Goal: Task Accomplishment & Management: Manage account settings

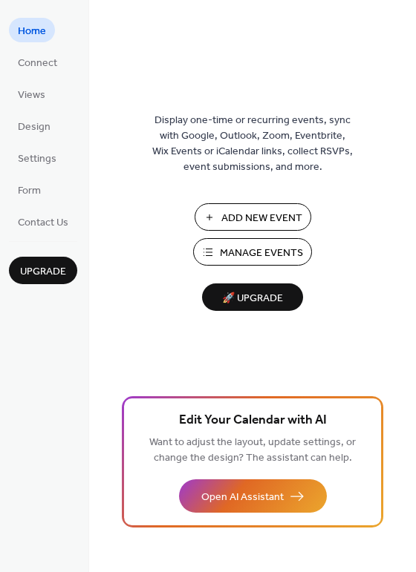
click at [292, 246] on span "Manage Events" at bounding box center [261, 254] width 83 height 16
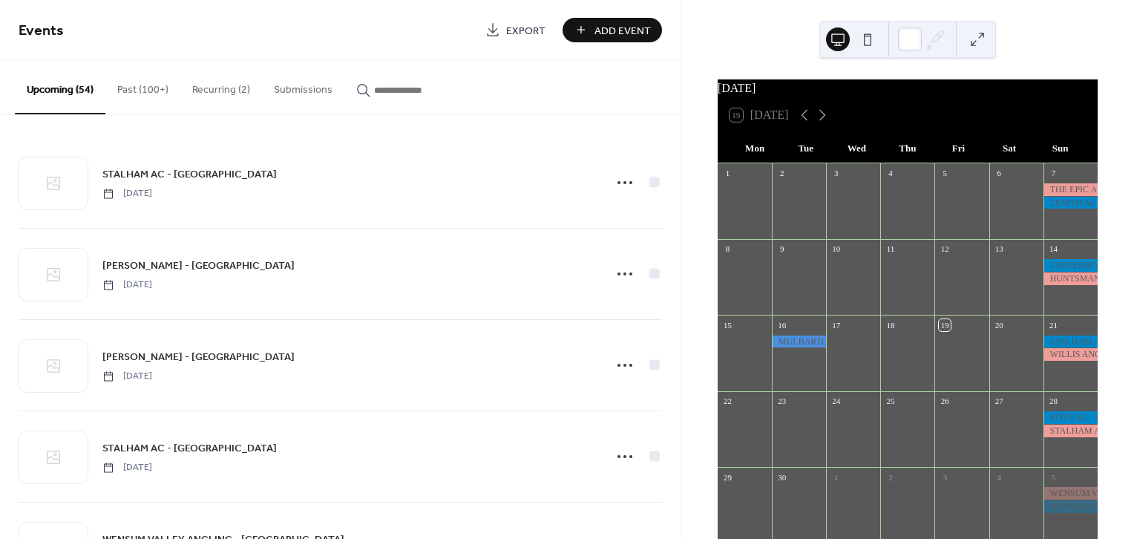
click at [471, 88] on button "button" at bounding box center [409, 86] width 131 height 53
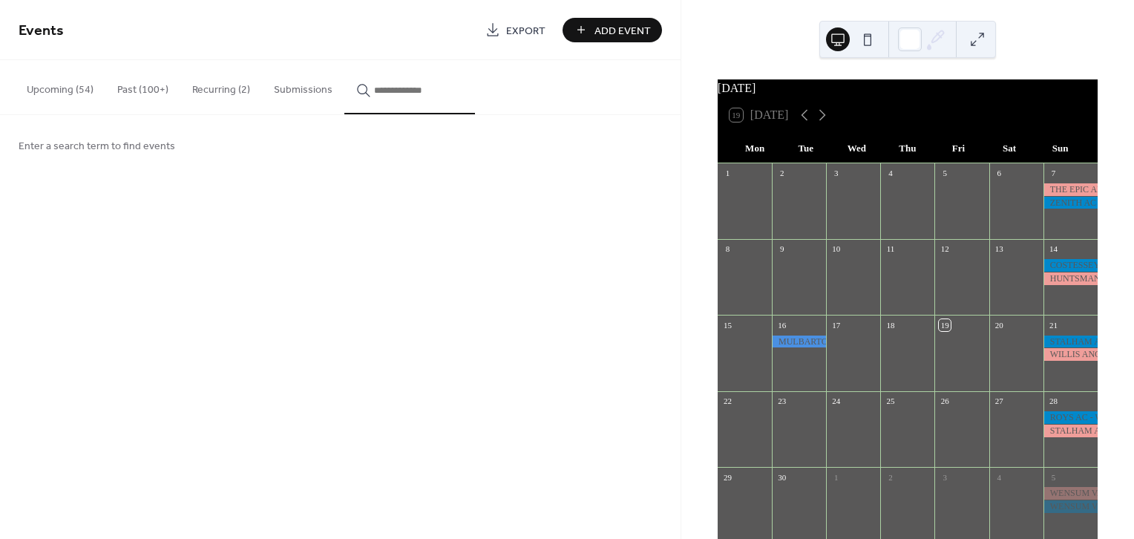
click at [405, 92] on input "button" at bounding box center [418, 90] width 89 height 16
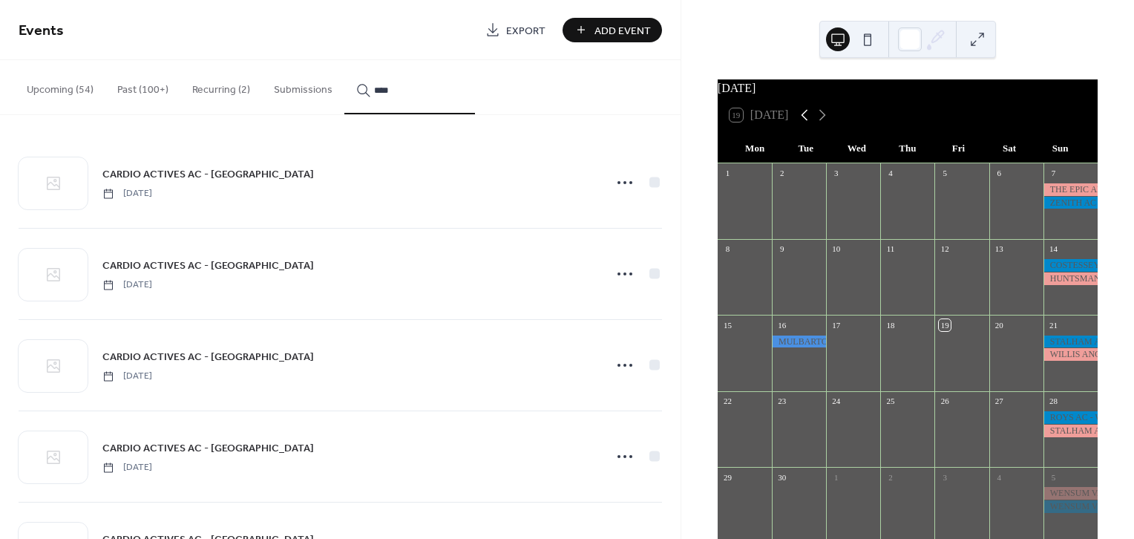
type input "****"
click at [805, 122] on icon at bounding box center [805, 115] width 18 height 18
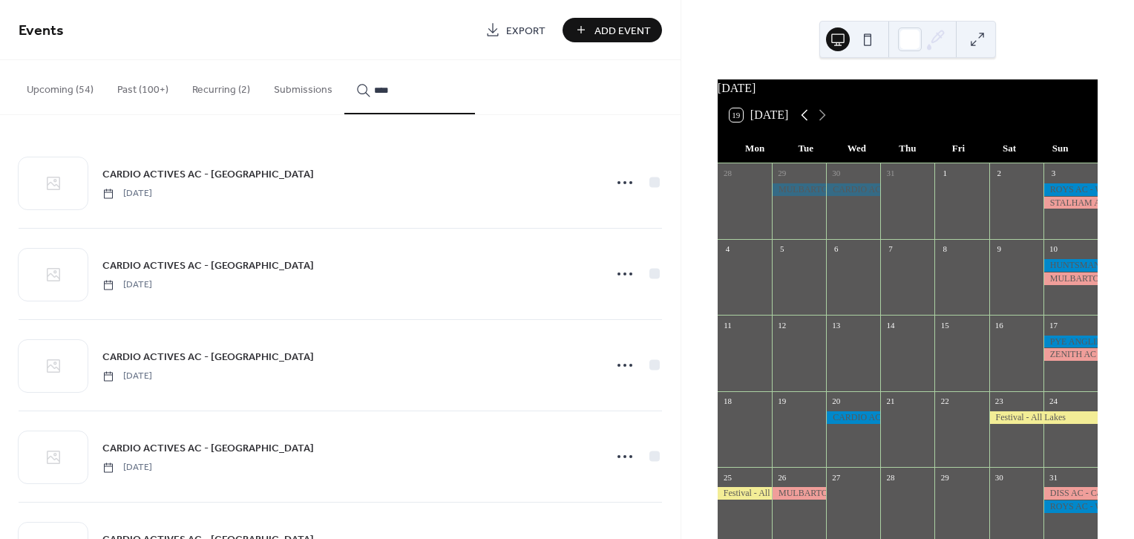
click at [805, 122] on icon at bounding box center [805, 115] width 18 height 18
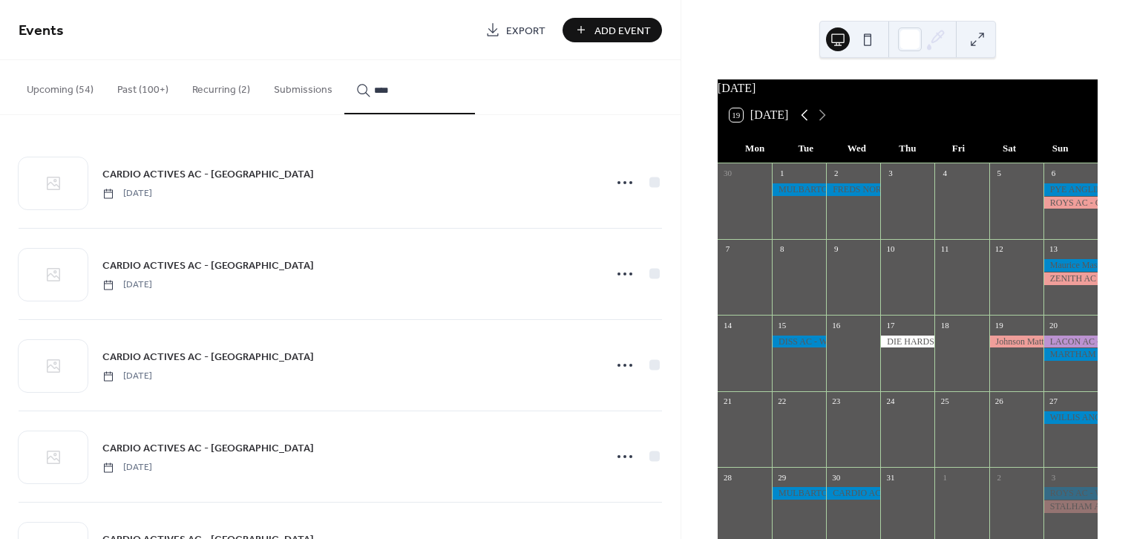
click at [805, 122] on icon at bounding box center [805, 115] width 18 height 18
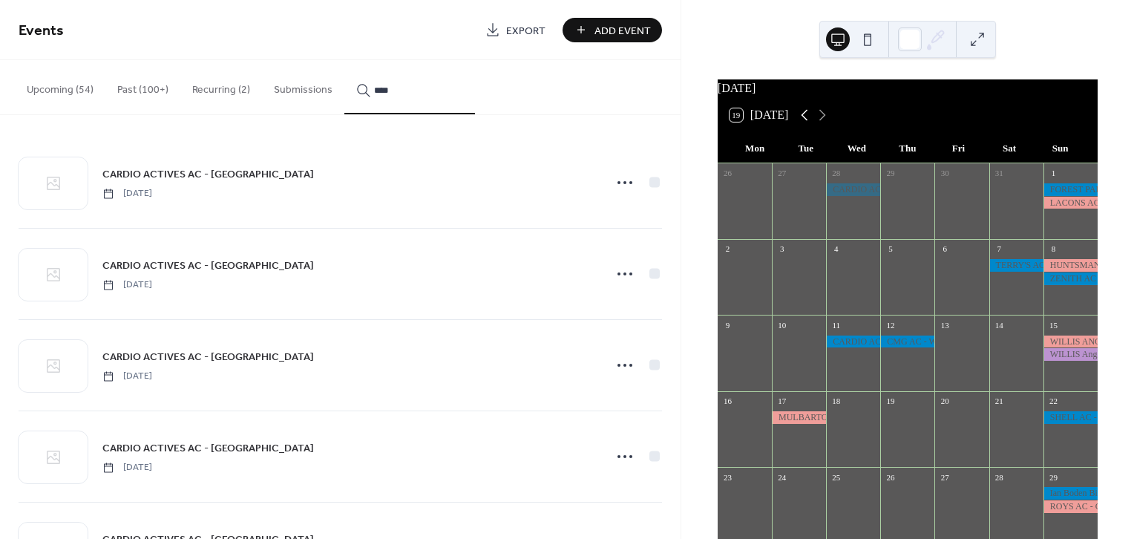
click at [805, 122] on icon at bounding box center [805, 115] width 18 height 18
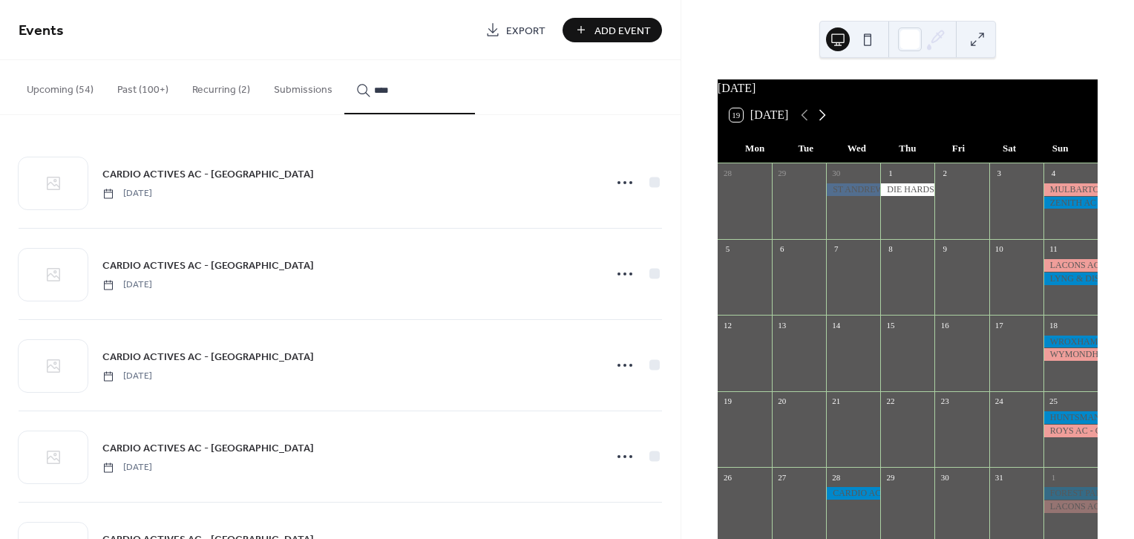
click at [828, 124] on icon at bounding box center [822, 115] width 18 height 18
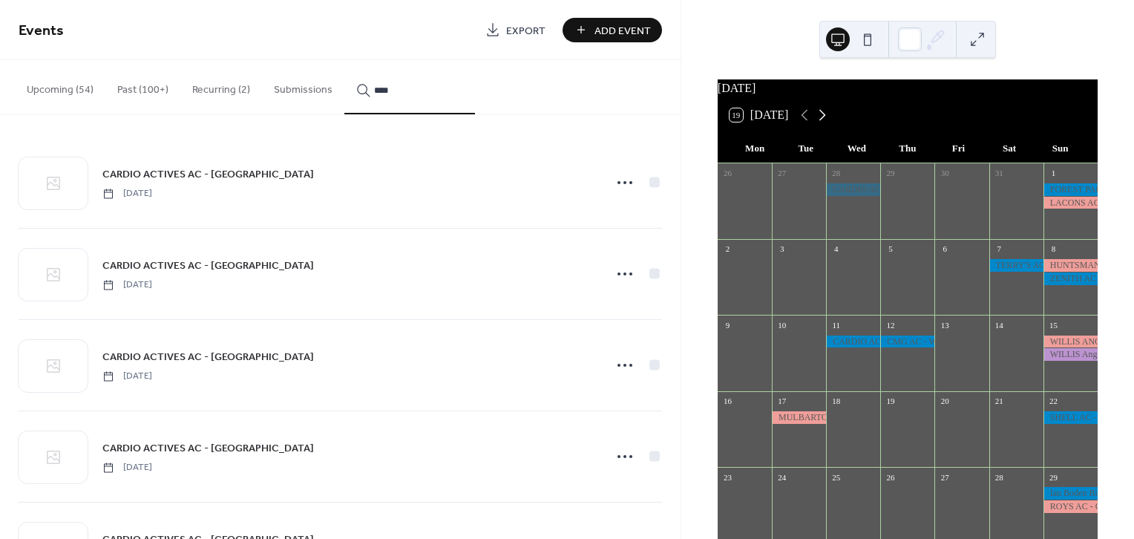
click at [828, 122] on icon at bounding box center [822, 115] width 18 height 18
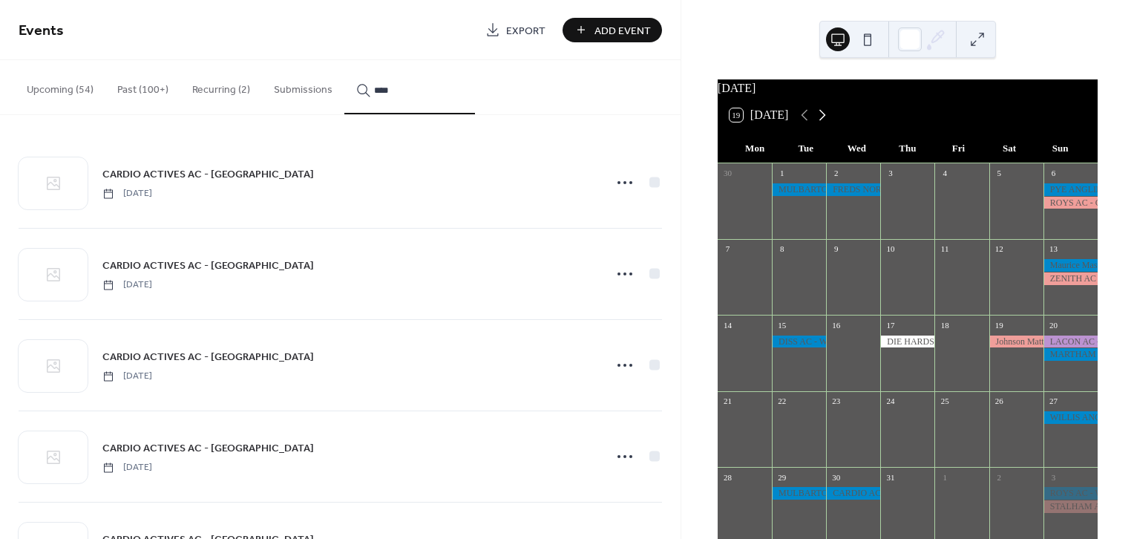
click at [825, 121] on icon at bounding box center [822, 115] width 7 height 11
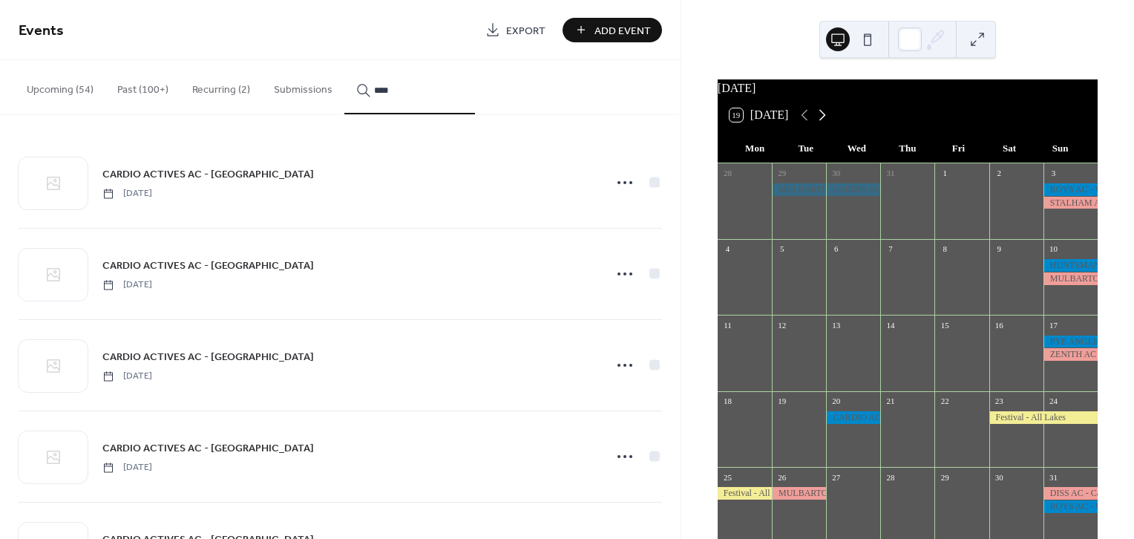
click at [825, 121] on icon at bounding box center [822, 115] width 7 height 11
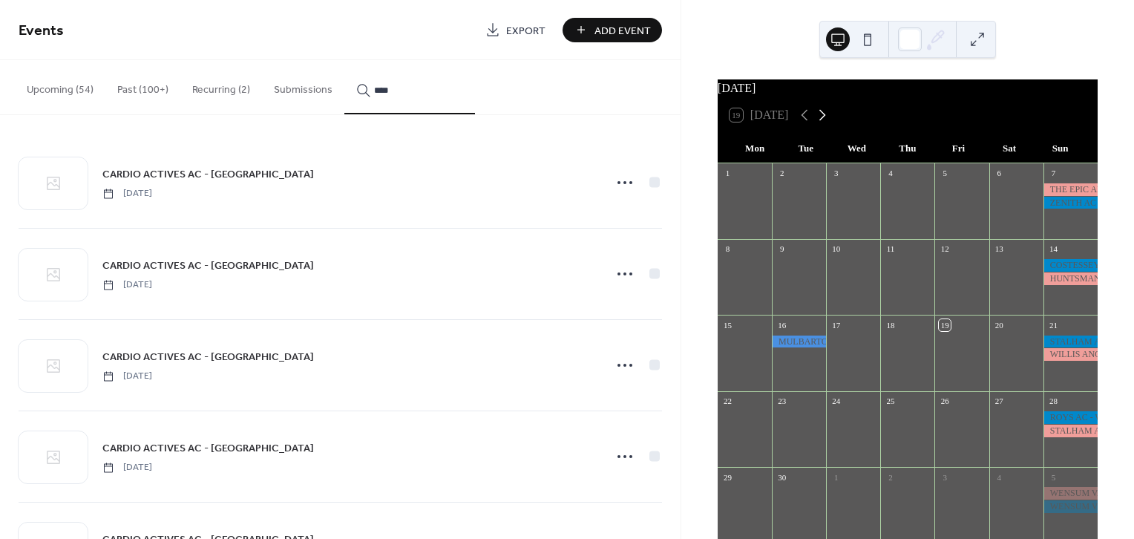
click at [825, 121] on icon at bounding box center [822, 115] width 7 height 11
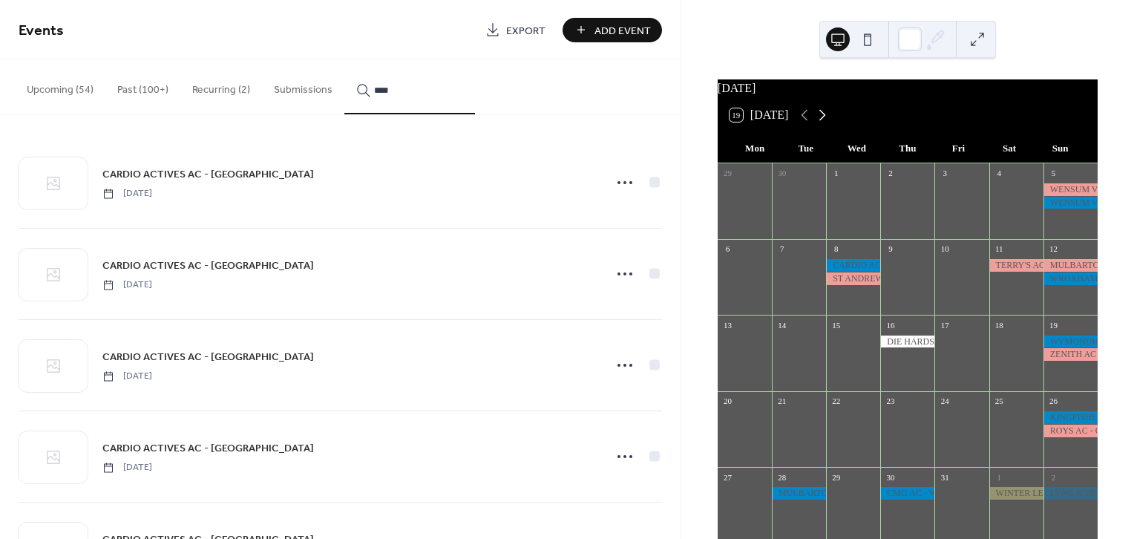
click at [825, 121] on icon at bounding box center [822, 115] width 7 height 11
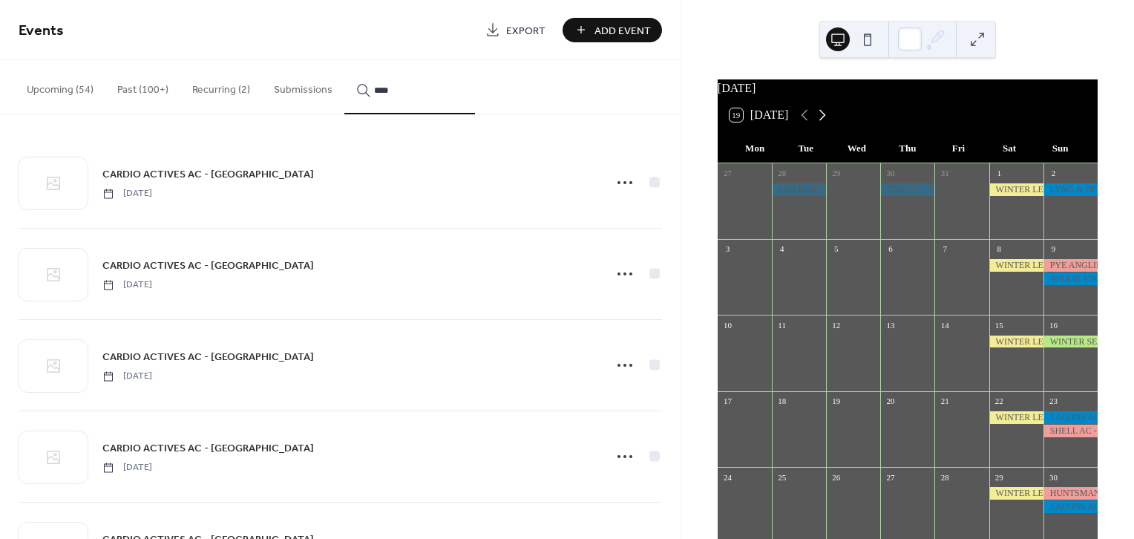
click at [825, 121] on icon at bounding box center [822, 115] width 7 height 11
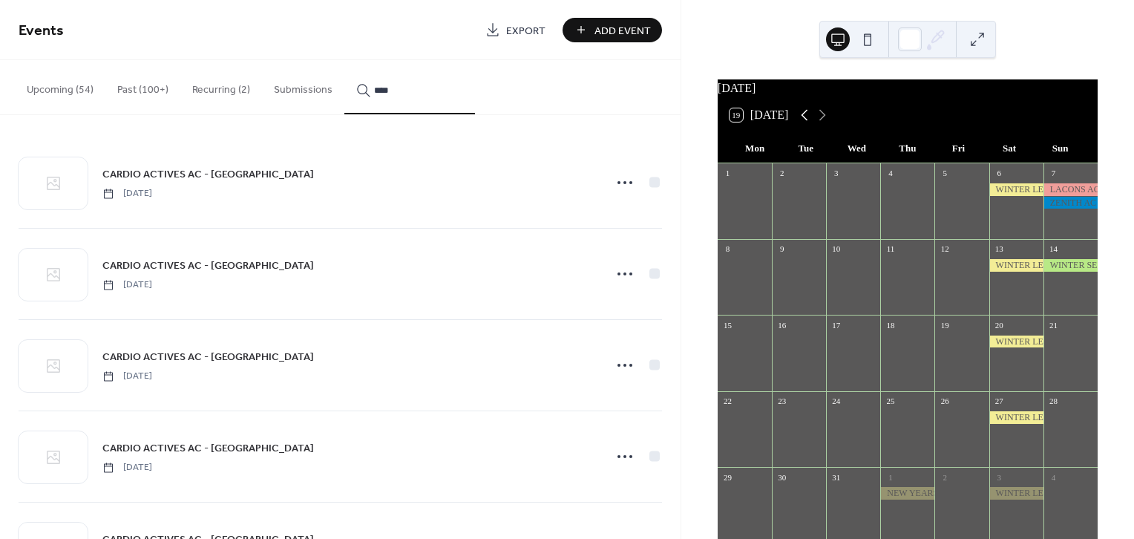
click at [804, 121] on icon at bounding box center [804, 115] width 7 height 11
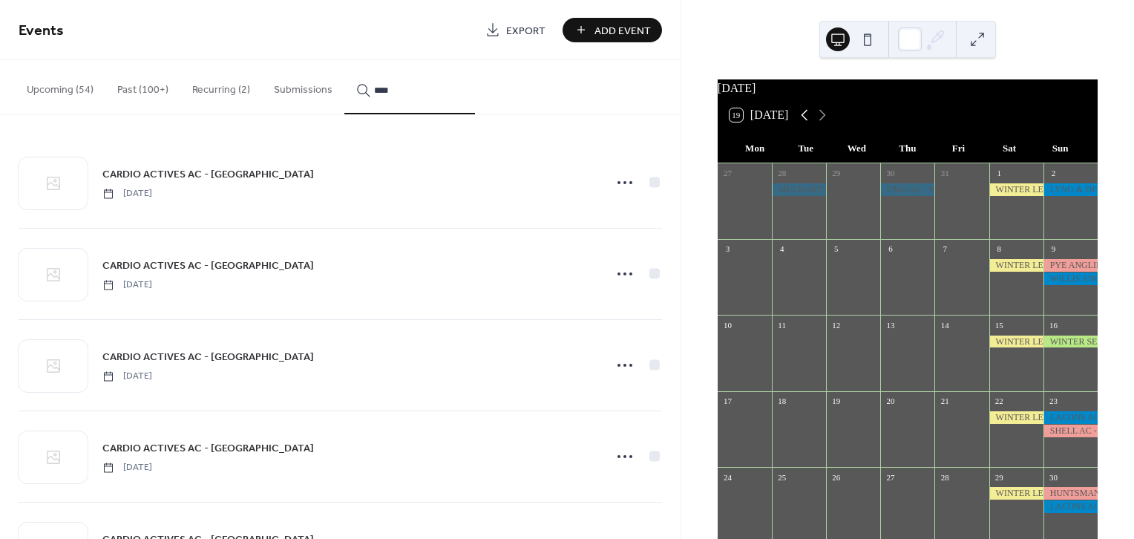
click at [804, 121] on icon at bounding box center [804, 115] width 7 height 11
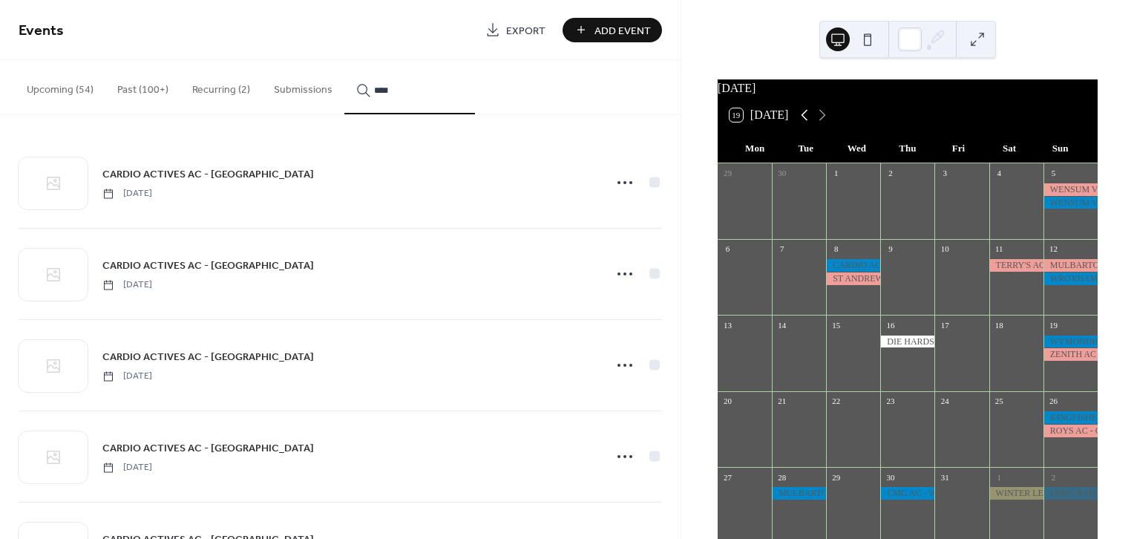
click at [804, 124] on icon at bounding box center [805, 115] width 18 height 18
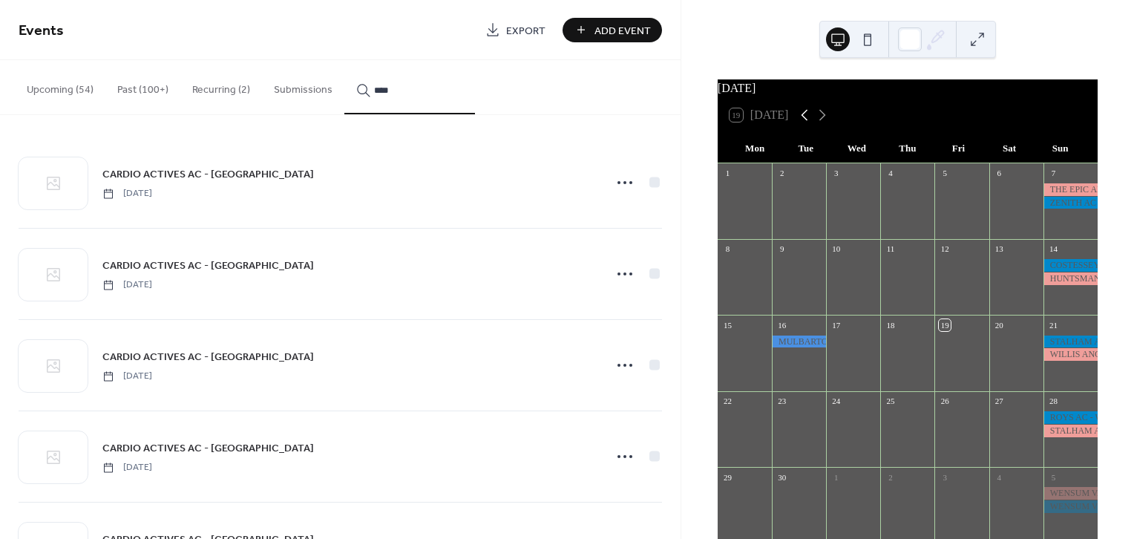
click at [804, 124] on icon at bounding box center [805, 115] width 18 height 18
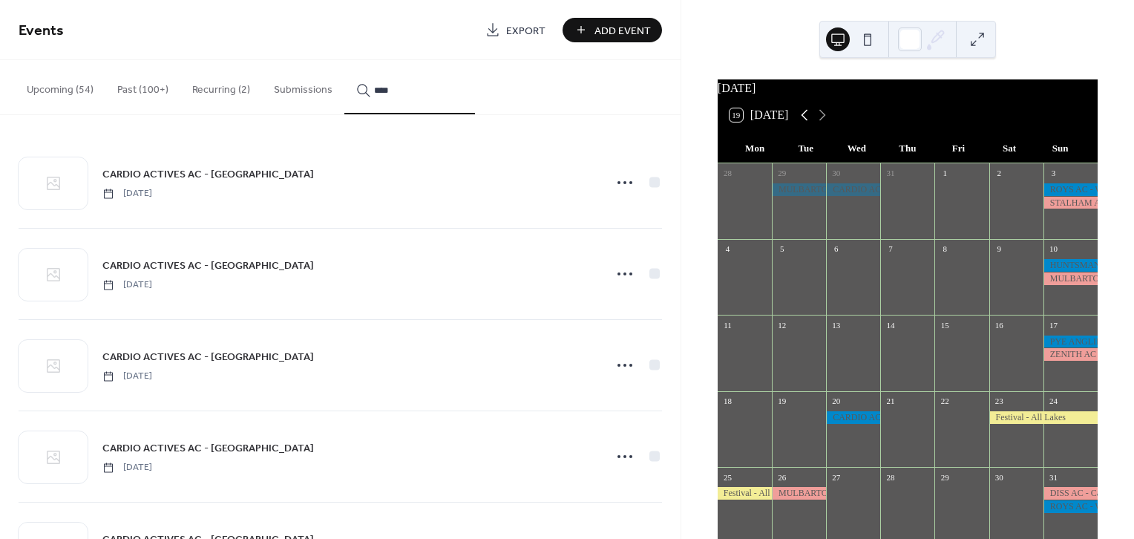
click at [802, 124] on icon at bounding box center [805, 115] width 18 height 18
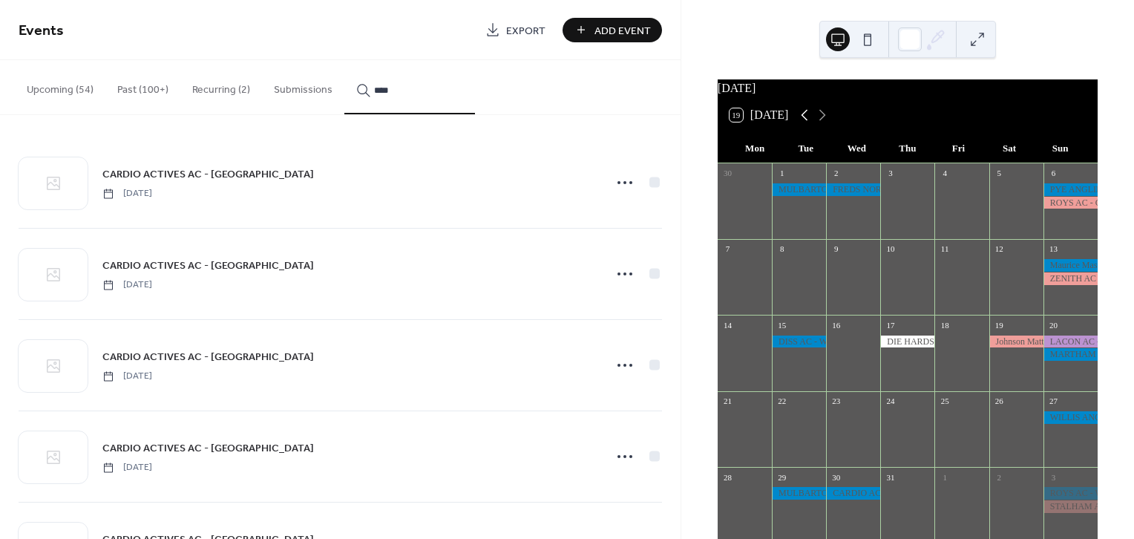
click at [801, 124] on icon at bounding box center [805, 115] width 18 height 18
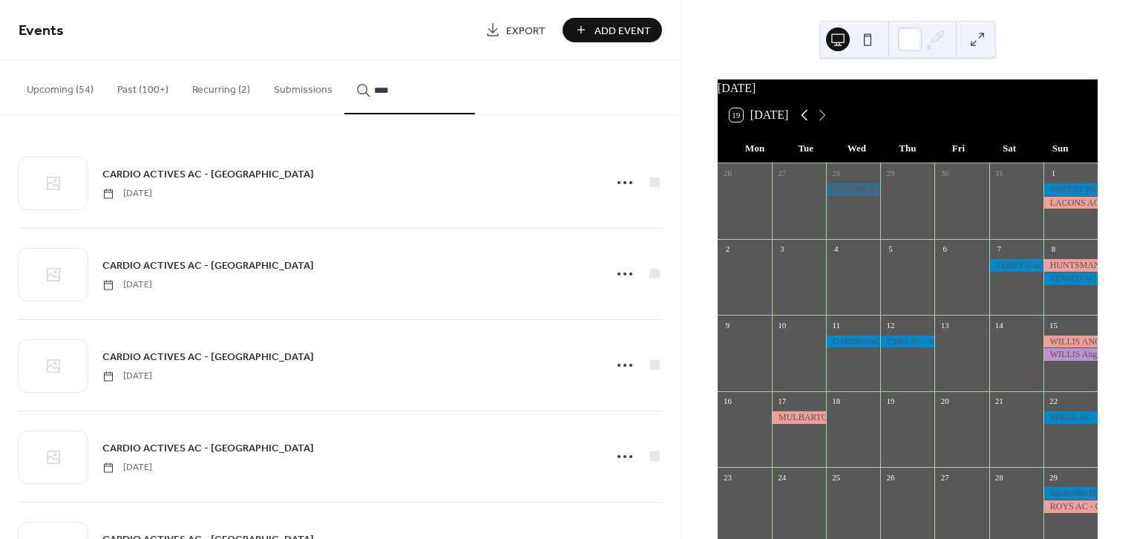
click at [801, 124] on icon at bounding box center [805, 115] width 18 height 18
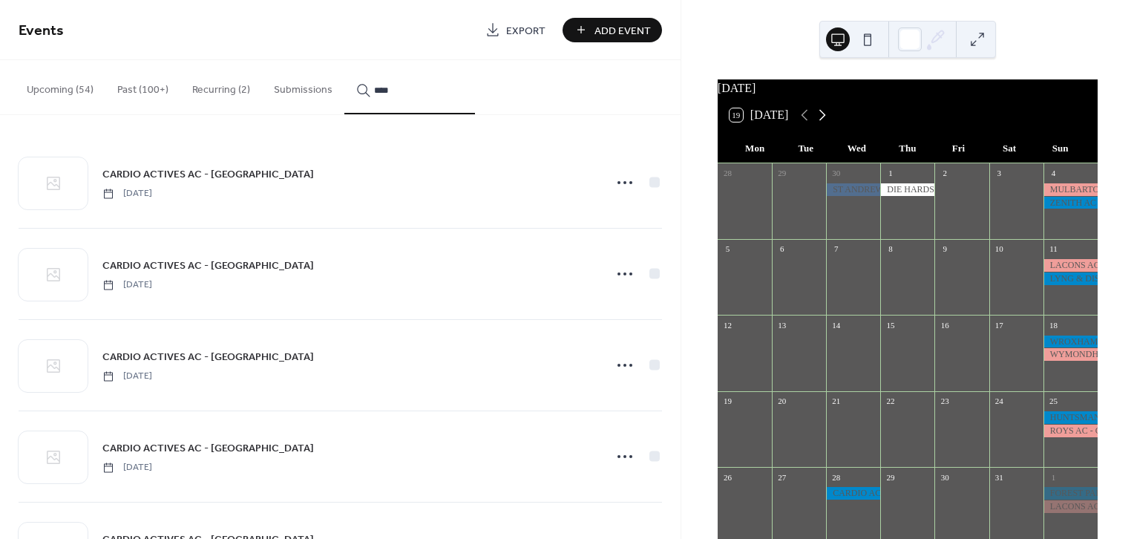
click at [824, 124] on icon at bounding box center [822, 115] width 18 height 18
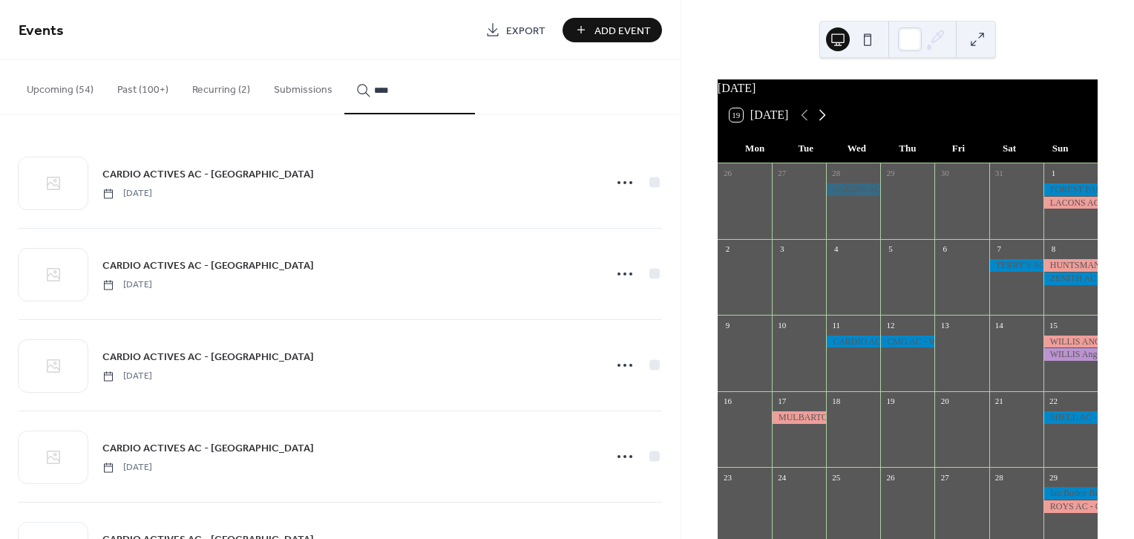
click at [824, 124] on icon at bounding box center [822, 115] width 18 height 18
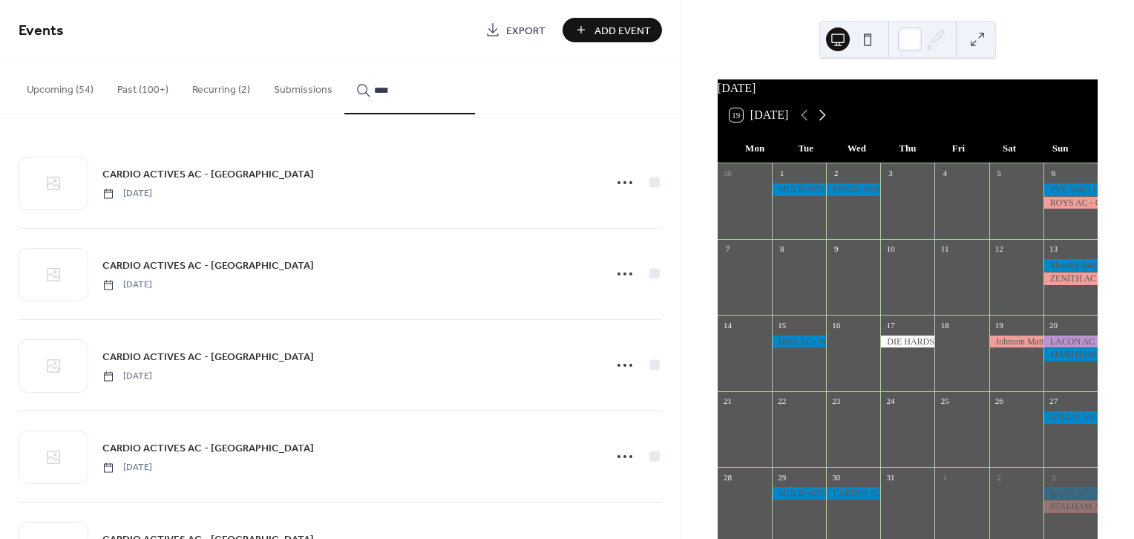
click at [823, 124] on icon at bounding box center [822, 115] width 18 height 18
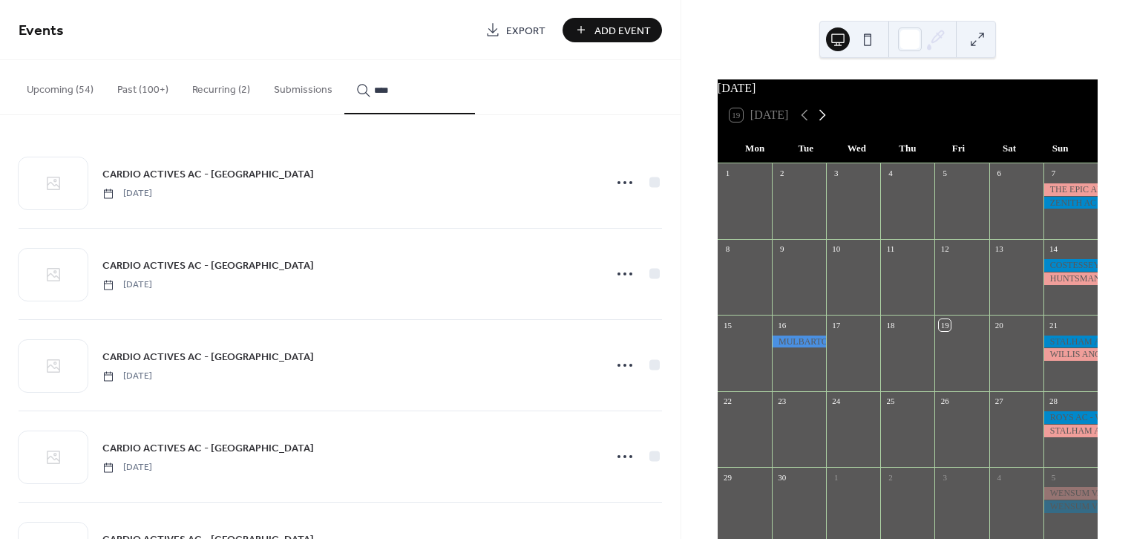
click at [823, 124] on icon at bounding box center [822, 115] width 18 height 18
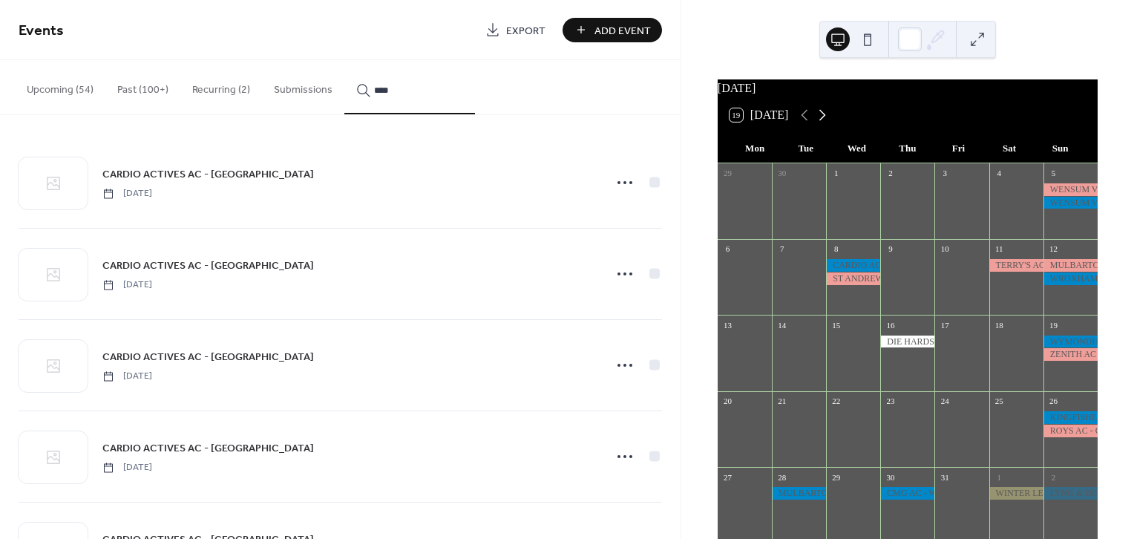
click at [823, 124] on icon at bounding box center [822, 115] width 18 height 18
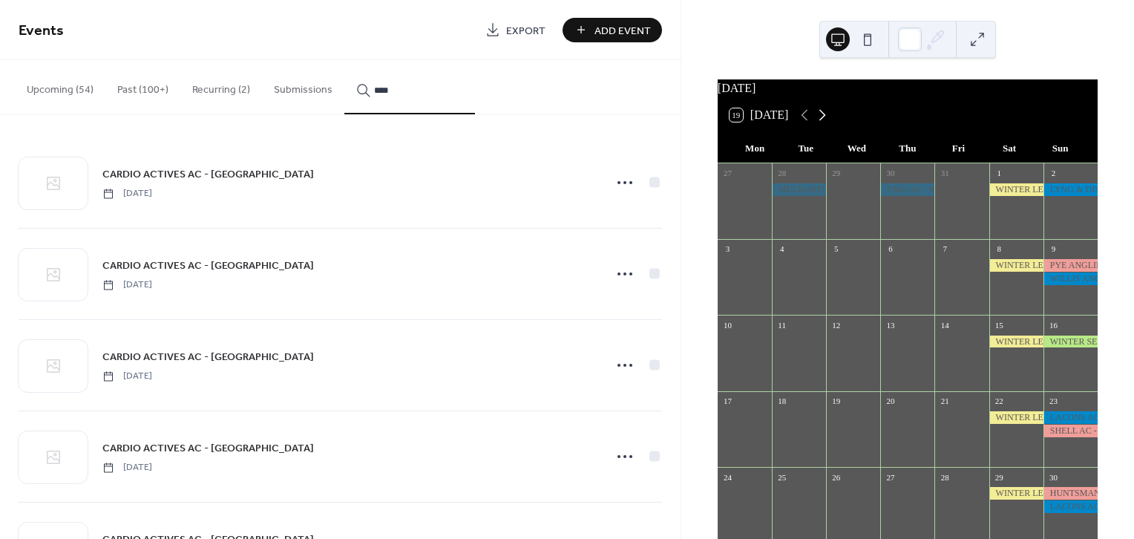
click at [823, 124] on icon at bounding box center [822, 115] width 18 height 18
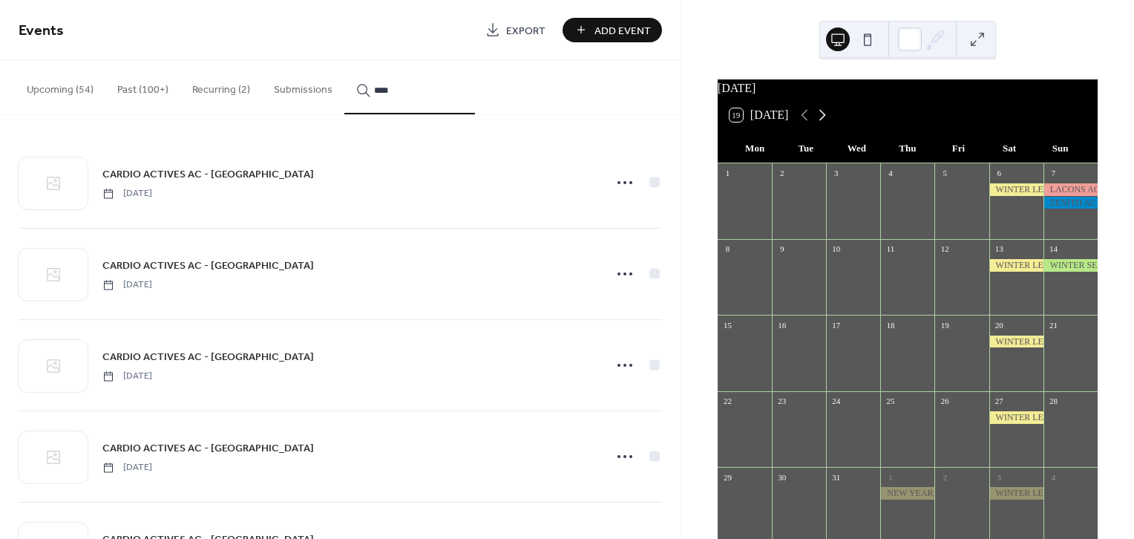
click at [823, 124] on icon at bounding box center [822, 115] width 18 height 18
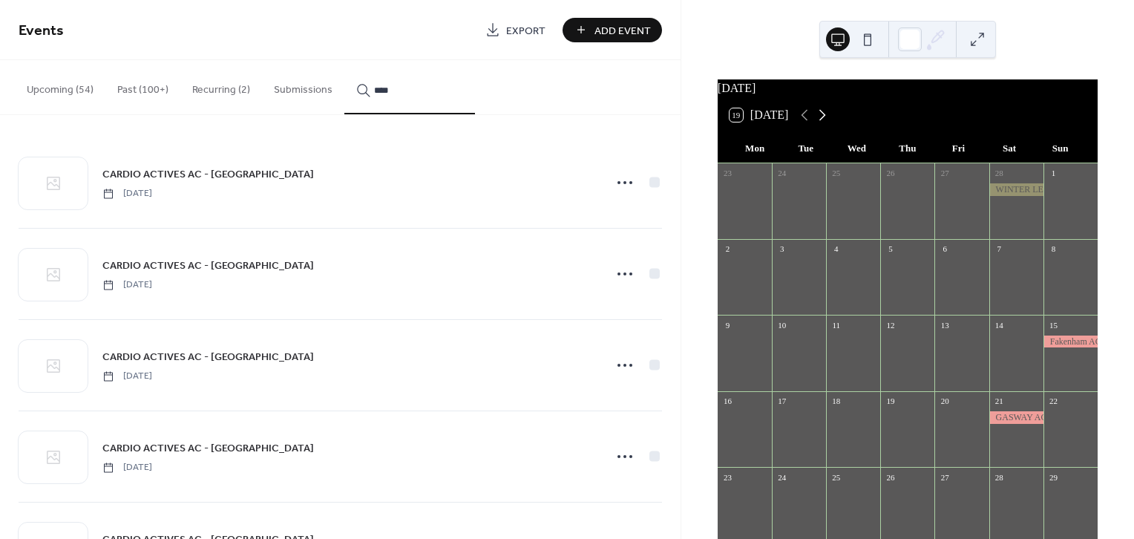
click at [823, 124] on icon at bounding box center [822, 115] width 18 height 18
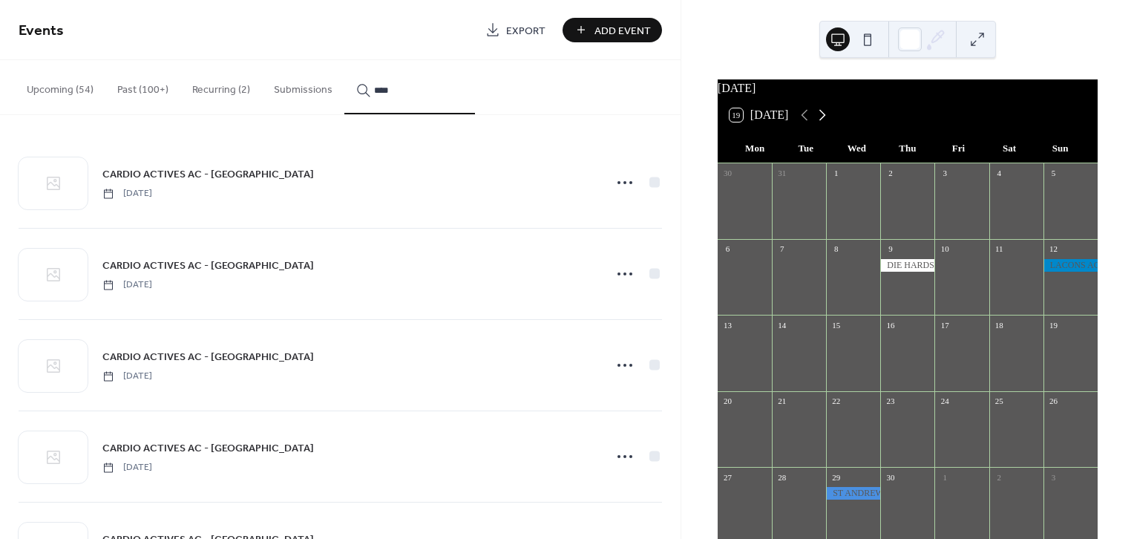
click at [823, 124] on icon at bounding box center [822, 115] width 18 height 18
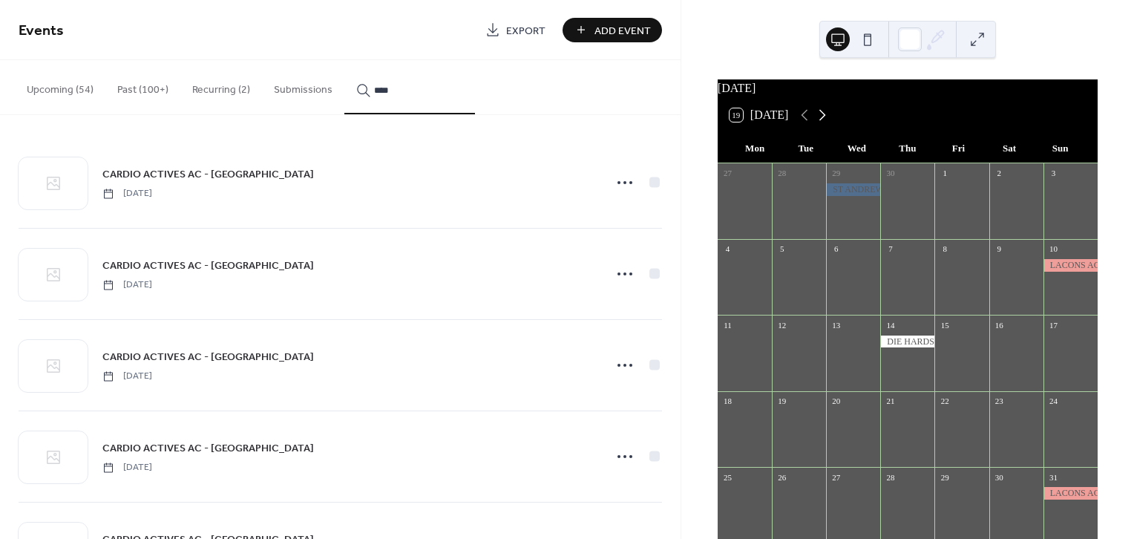
click at [823, 124] on icon at bounding box center [822, 115] width 18 height 18
click at [822, 124] on icon at bounding box center [822, 115] width 18 height 18
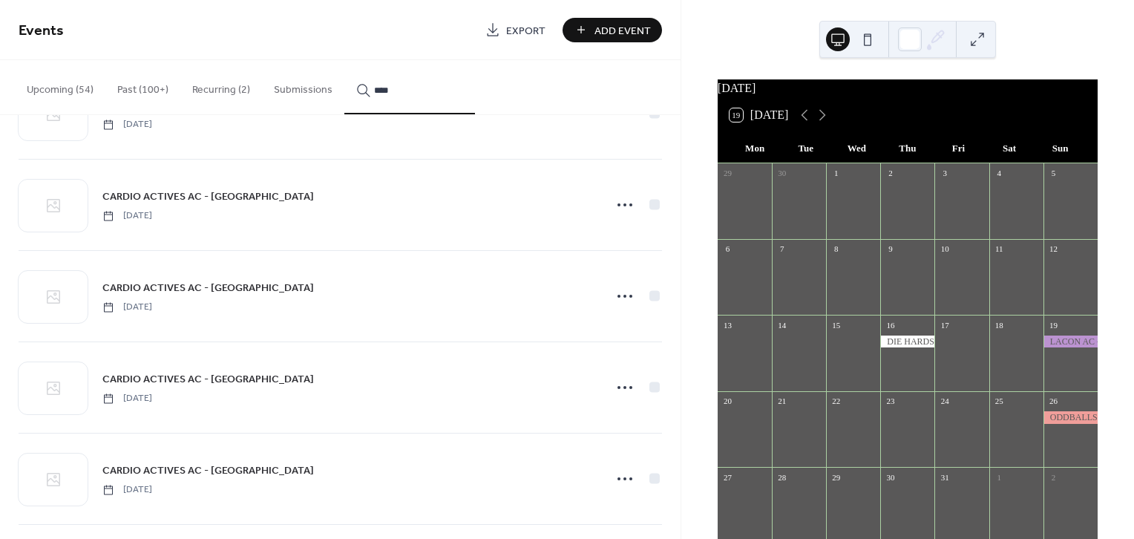
scroll to position [1170, 0]
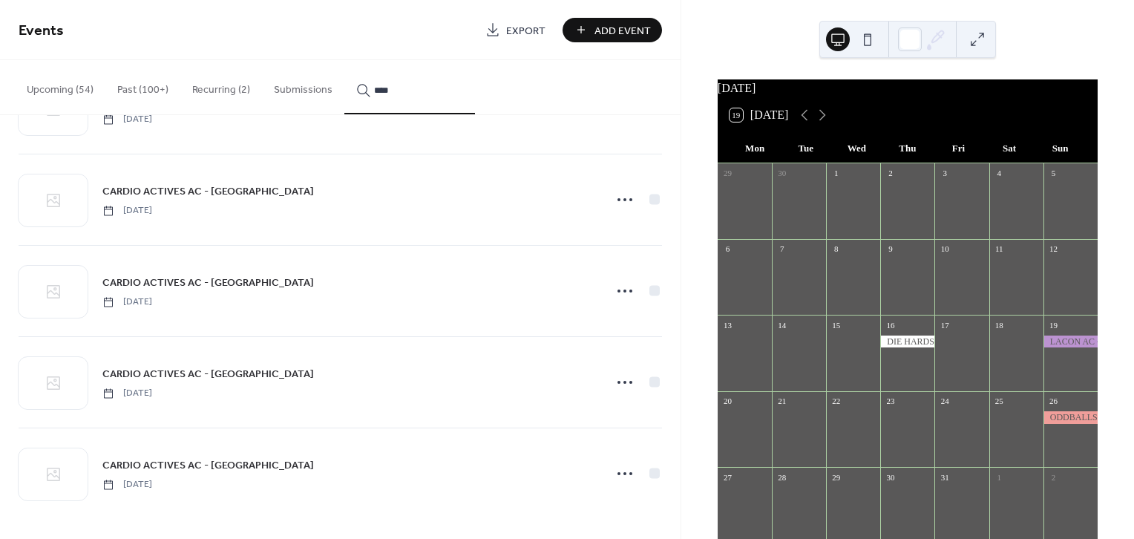
click at [620, 465] on icon at bounding box center [625, 474] width 24 height 24
click at [608, 405] on span "Duplicate" at bounding box center [599, 404] width 39 height 16
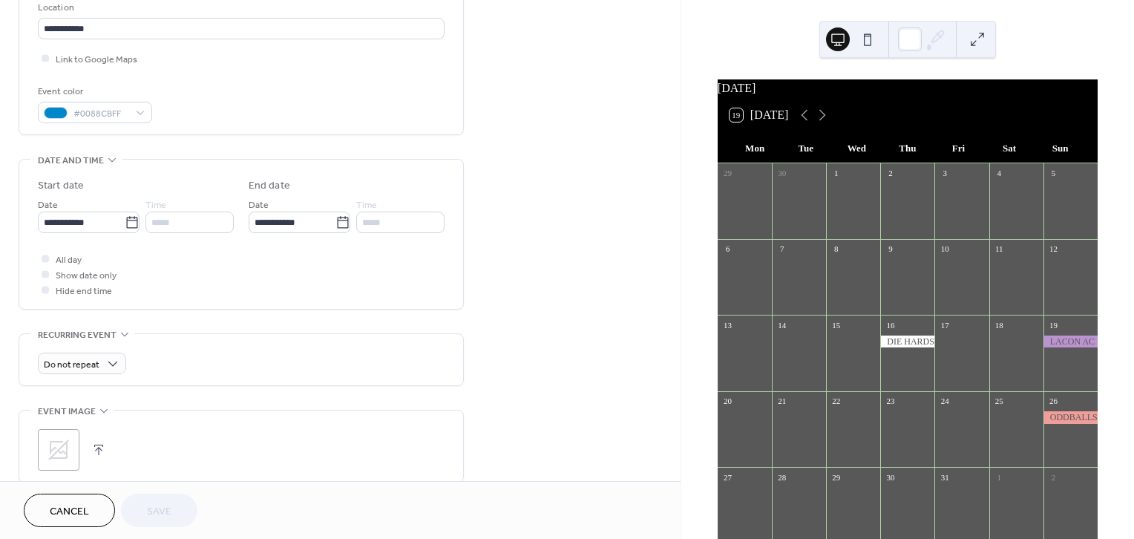
scroll to position [334, 0]
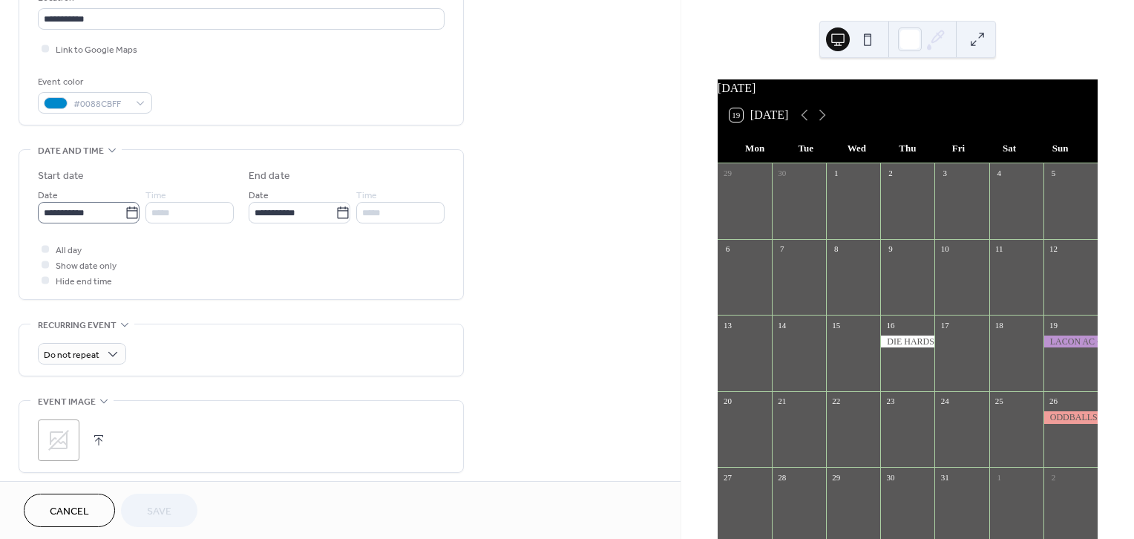
click at [126, 211] on icon at bounding box center [132, 213] width 15 height 15
click at [125, 211] on input "**********" at bounding box center [81, 213] width 87 height 22
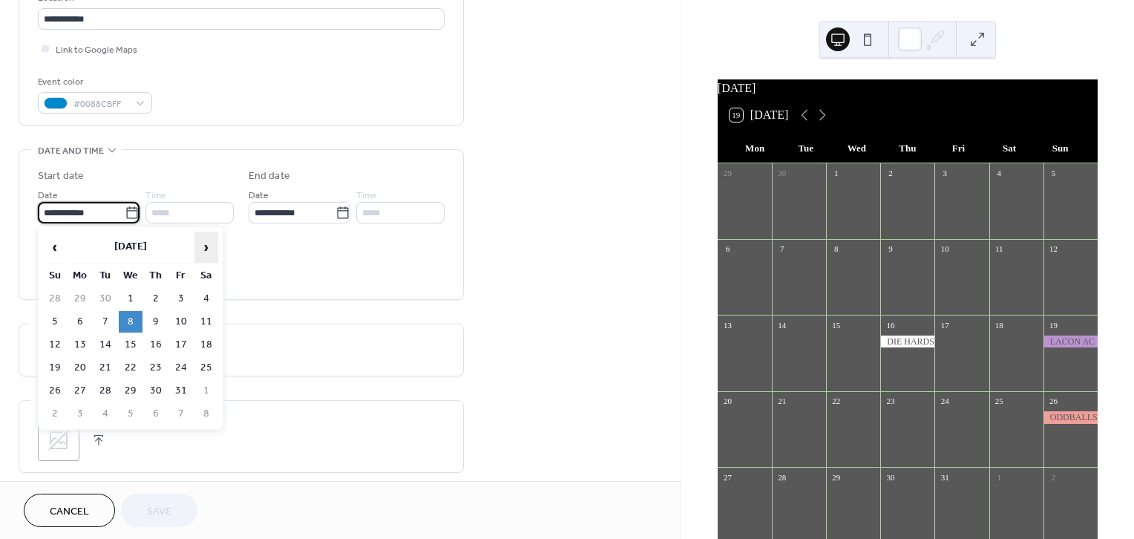
click at [206, 244] on span "›" at bounding box center [206, 247] width 22 height 30
click at [208, 244] on span "›" at bounding box center [206, 247] width 22 height 30
click at [208, 245] on span "›" at bounding box center [206, 247] width 22 height 30
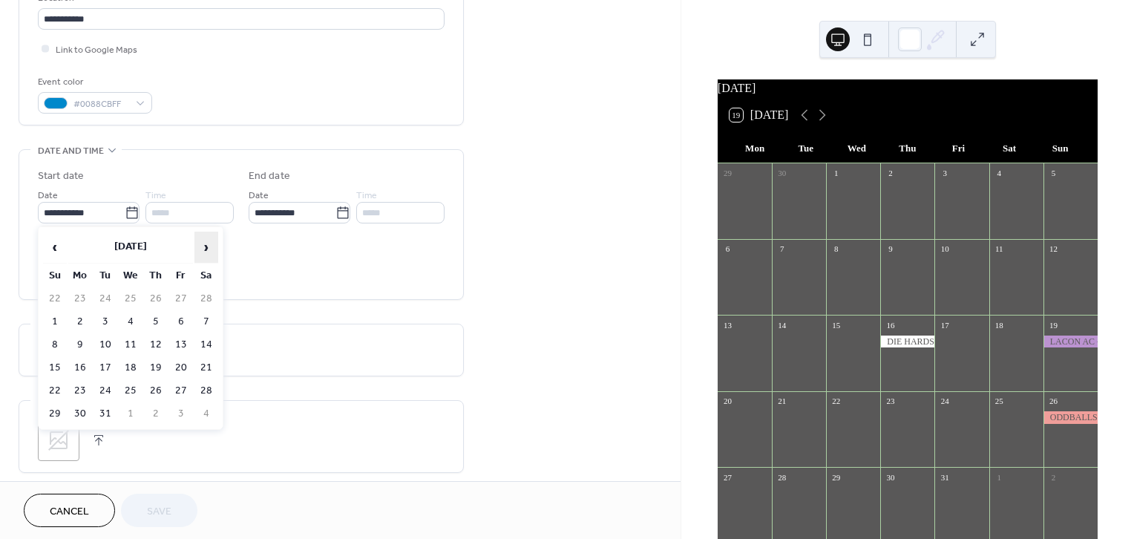
click at [208, 246] on span "›" at bounding box center [206, 247] width 22 height 30
click at [207, 245] on span "›" at bounding box center [206, 247] width 22 height 30
click at [130, 381] on td "27" at bounding box center [131, 391] width 24 height 22
type input "**********"
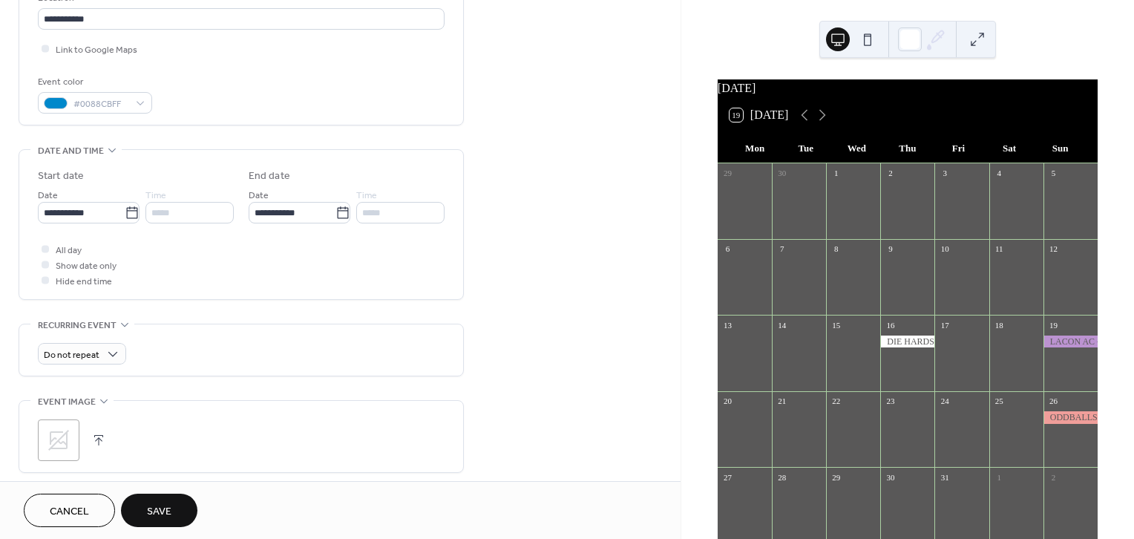
click at [155, 500] on button "Save" at bounding box center [159, 509] width 76 height 33
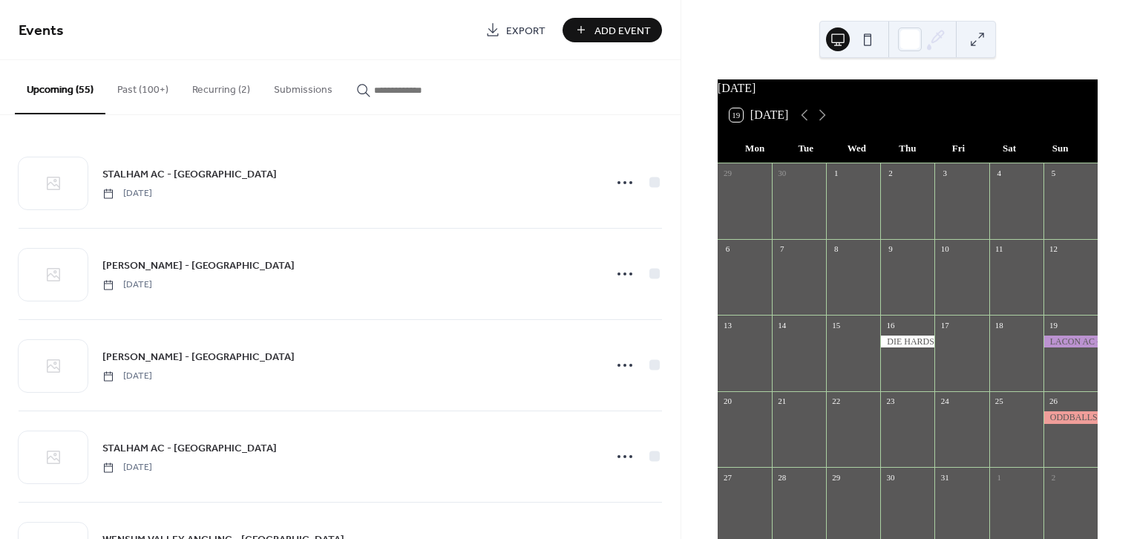
click at [414, 83] on input "button" at bounding box center [418, 90] width 89 height 16
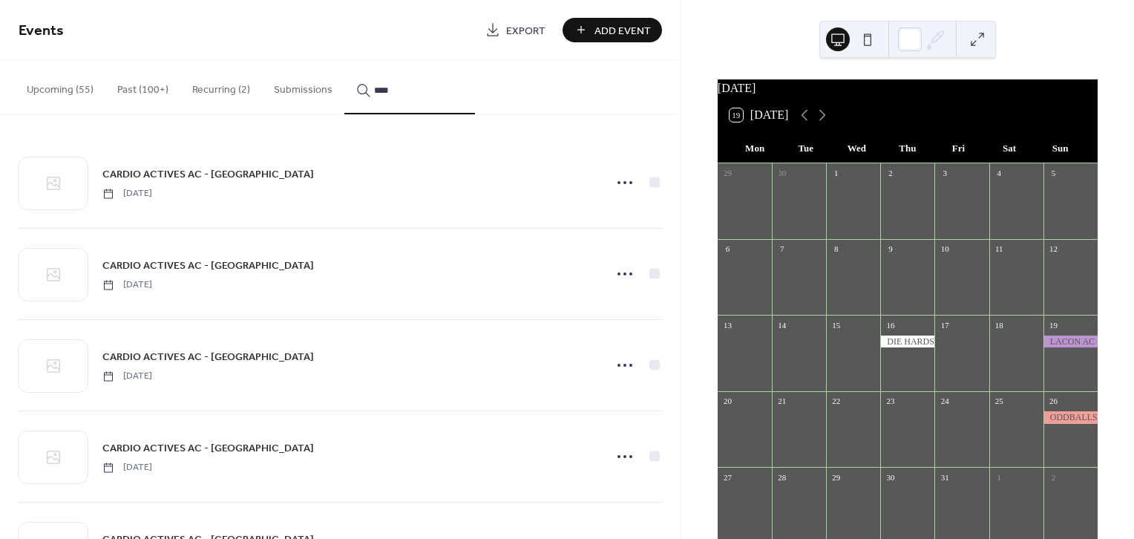
type input "****"
click at [617, 177] on icon at bounding box center [625, 183] width 24 height 24
click at [608, 228] on span "Duplicate" at bounding box center [599, 234] width 39 height 16
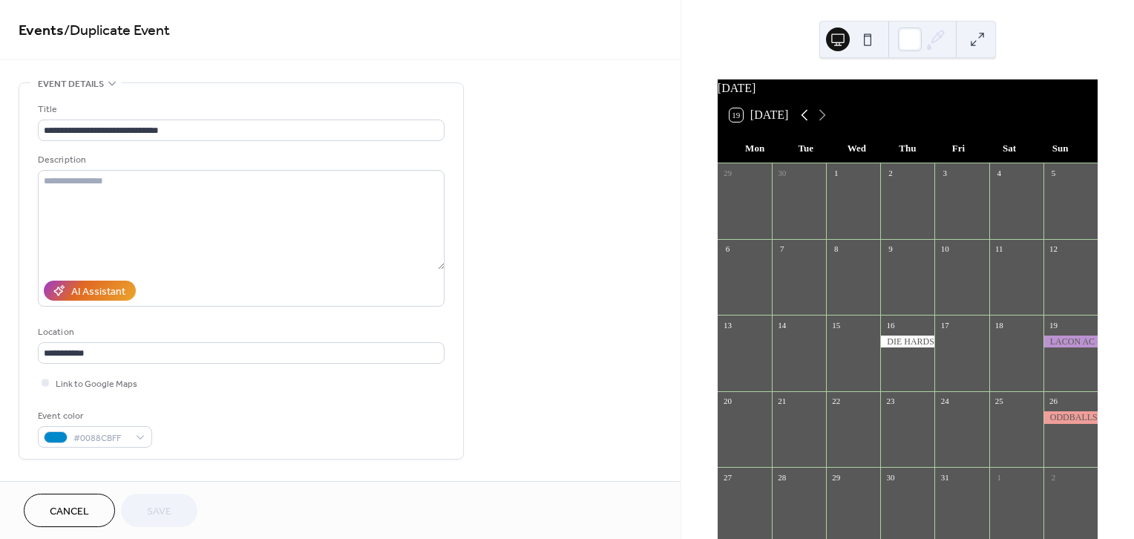
click at [806, 121] on icon at bounding box center [804, 115] width 7 height 11
click at [852, 272] on div at bounding box center [853, 284] width 54 height 50
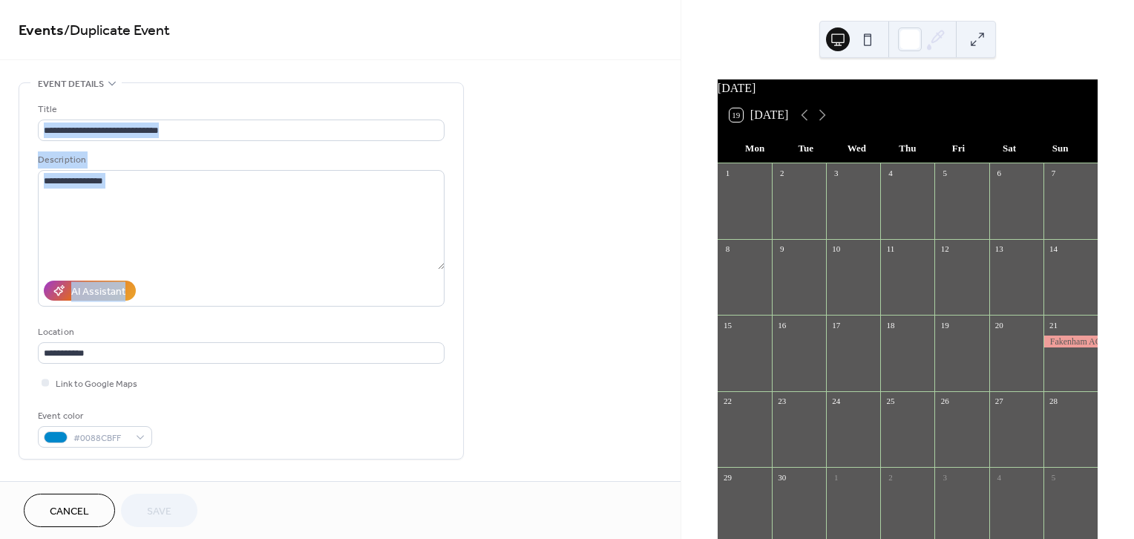
drag, startPoint x: 673, startPoint y: 131, endPoint x: 666, endPoint y: 252, distance: 121.2
click at [666, 252] on div "**********" at bounding box center [340, 536] width 680 height 908
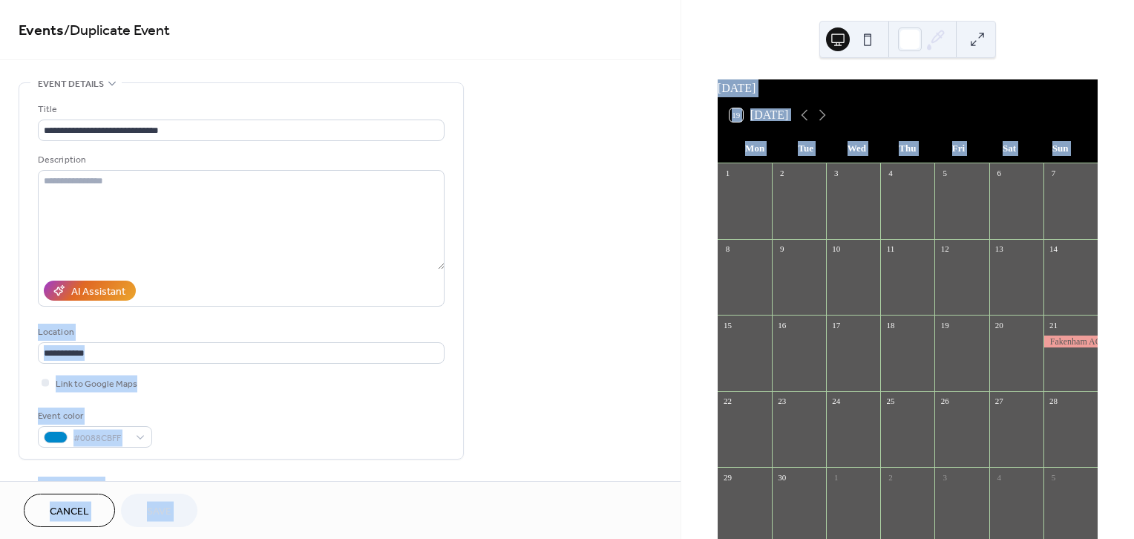
drag, startPoint x: 680, startPoint y: 183, endPoint x: 675, endPoint y: 232, distance: 48.6
click at [675, 232] on div "**********" at bounding box center [567, 269] width 1134 height 539
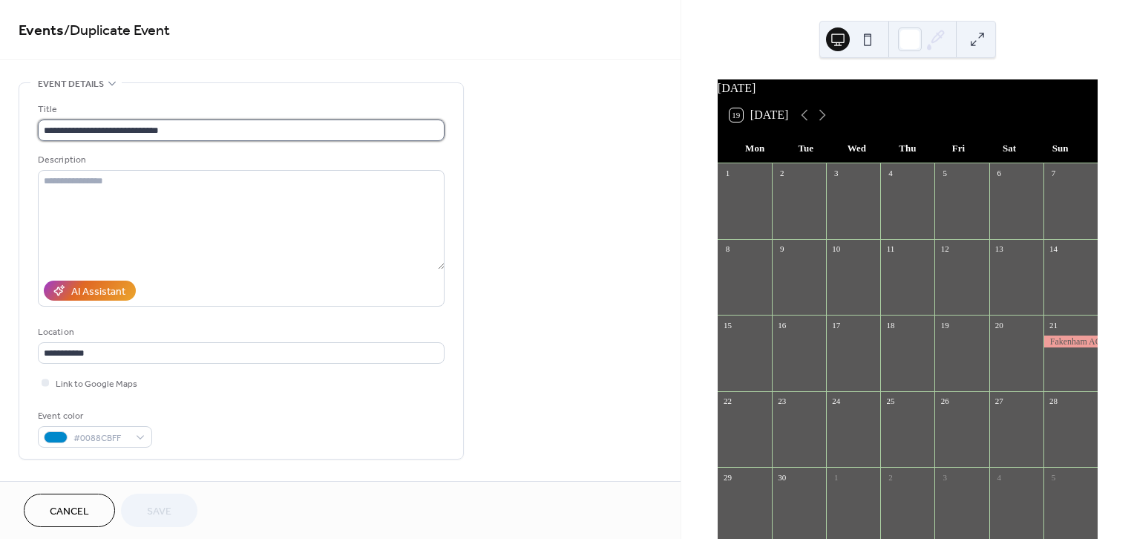
click at [89, 135] on input "**********" at bounding box center [241, 130] width 407 height 22
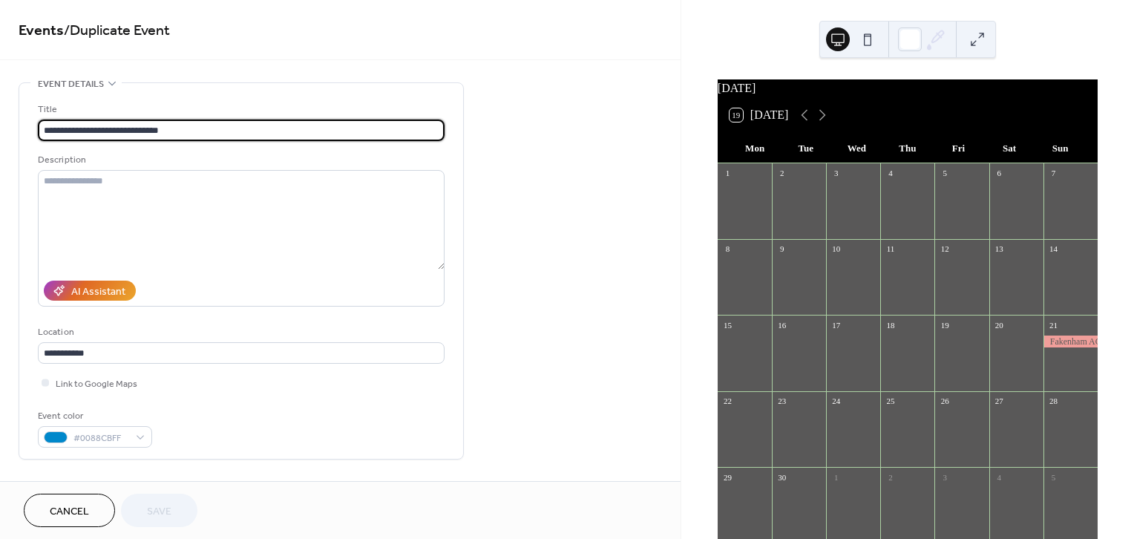
drag, startPoint x: 116, startPoint y: 128, endPoint x: 39, endPoint y: 126, distance: 77.2
click at [38, 127] on input "**********" at bounding box center [241, 130] width 407 height 22
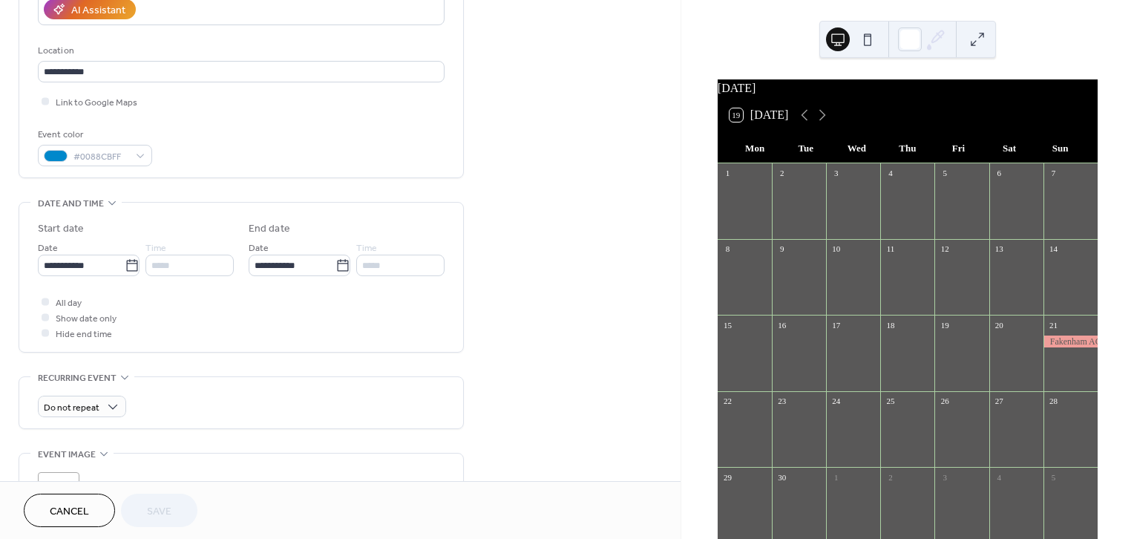
scroll to position [296, 0]
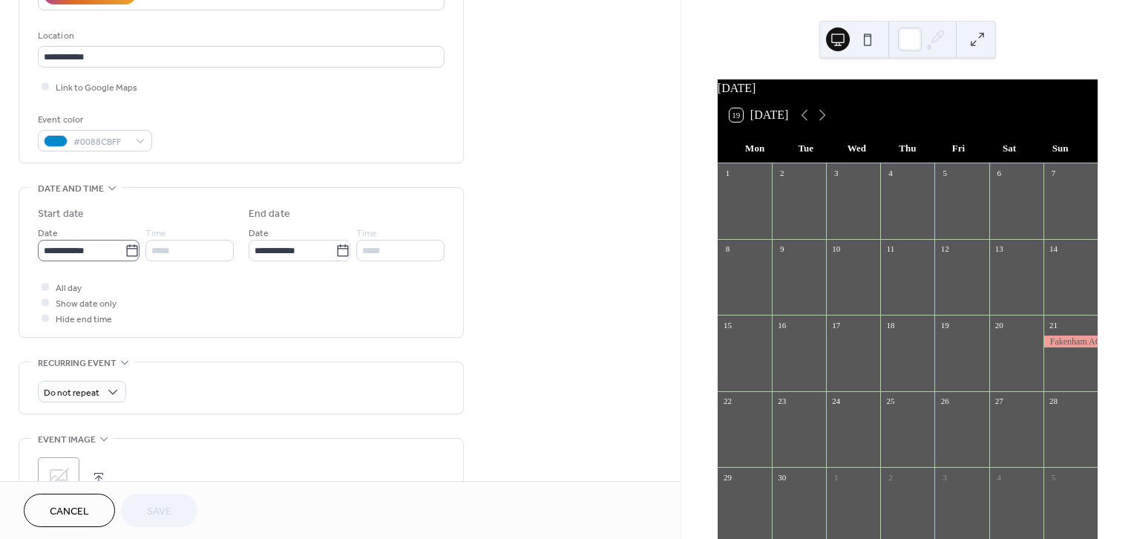
click at [126, 251] on icon at bounding box center [131, 250] width 11 height 12
click at [122, 251] on input "**********" at bounding box center [81, 251] width 87 height 22
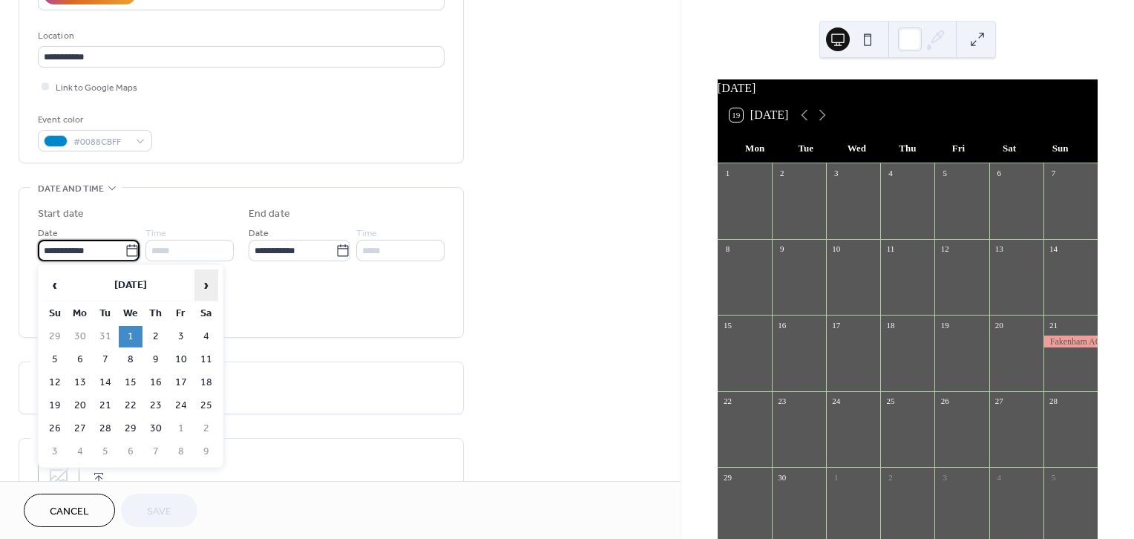
click at [205, 279] on span "›" at bounding box center [206, 285] width 22 height 30
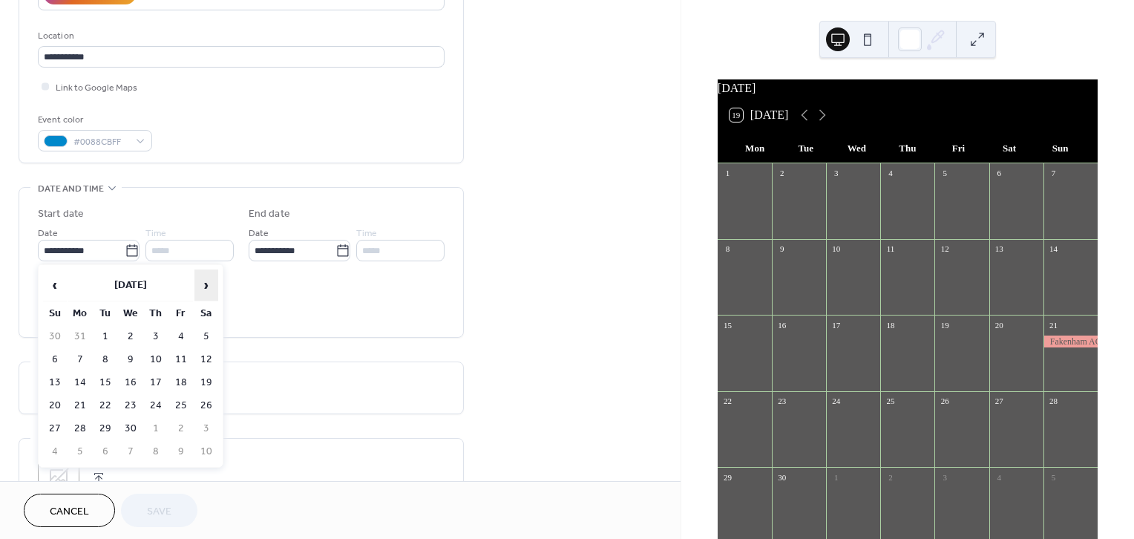
click at [205, 279] on span "›" at bounding box center [206, 285] width 22 height 30
click at [205, 278] on span "›" at bounding box center [206, 285] width 22 height 30
click at [203, 277] on span "›" at bounding box center [206, 285] width 22 height 30
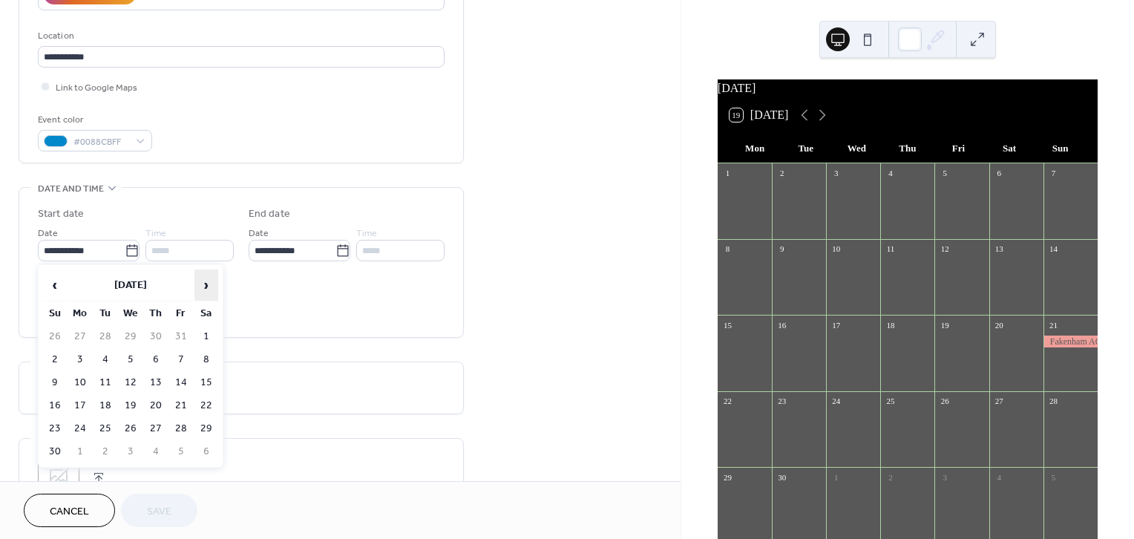
click at [203, 277] on span "›" at bounding box center [206, 285] width 22 height 30
click at [203, 276] on span "›" at bounding box center [206, 285] width 22 height 30
click at [202, 275] on span "›" at bounding box center [206, 285] width 22 height 30
click at [201, 275] on span "›" at bounding box center [206, 285] width 22 height 30
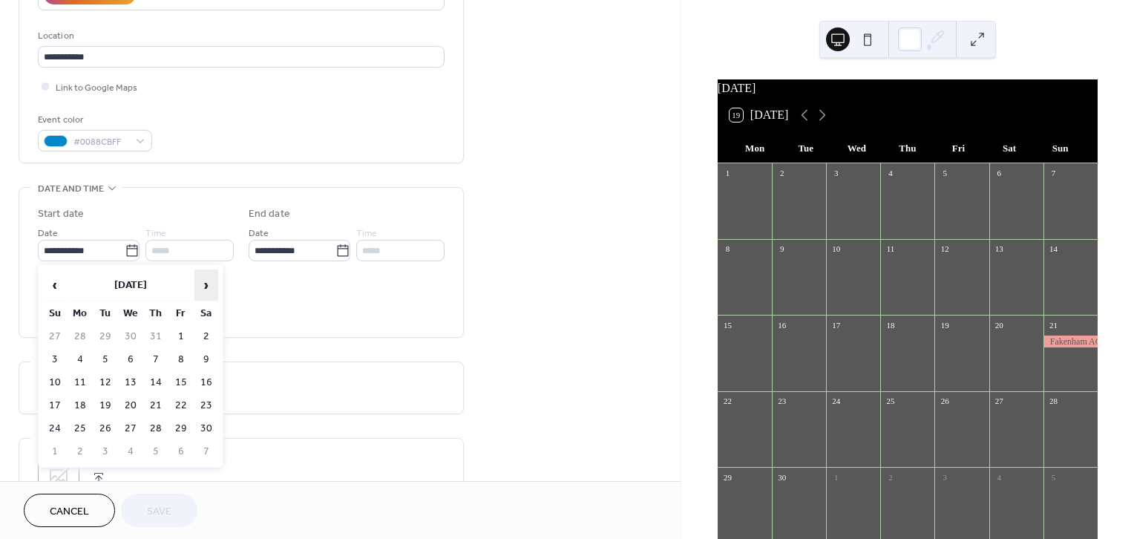
click at [201, 275] on span "›" at bounding box center [206, 285] width 22 height 30
click at [200, 273] on span "›" at bounding box center [206, 285] width 22 height 30
click at [199, 273] on span "›" at bounding box center [206, 285] width 22 height 30
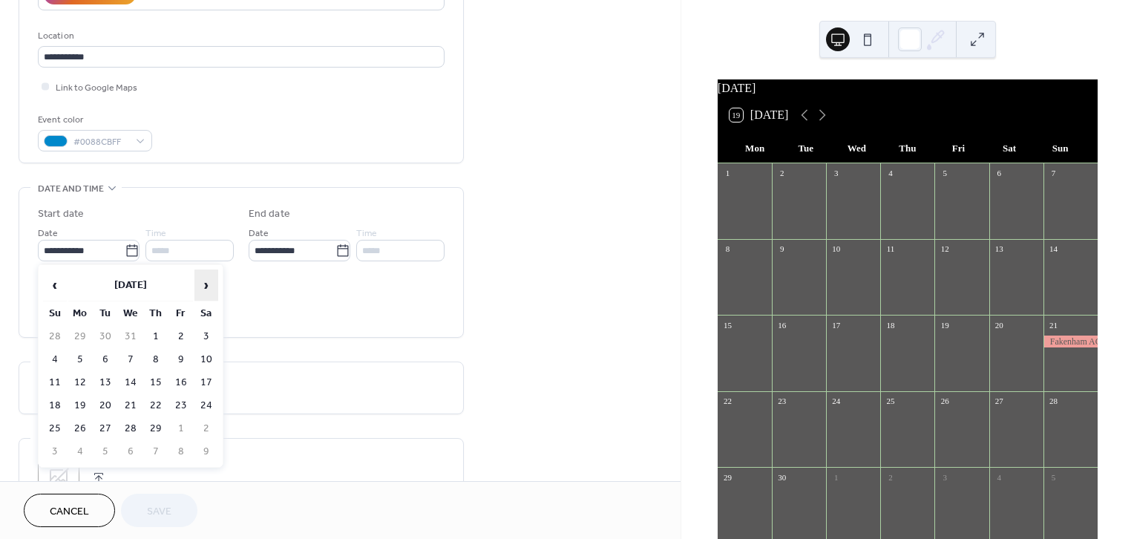
click at [199, 275] on span "›" at bounding box center [206, 285] width 22 height 30
click at [197, 274] on span "›" at bounding box center [206, 285] width 22 height 30
click at [196, 274] on span "›" at bounding box center [206, 285] width 22 height 30
click at [197, 274] on span "›" at bounding box center [206, 285] width 22 height 30
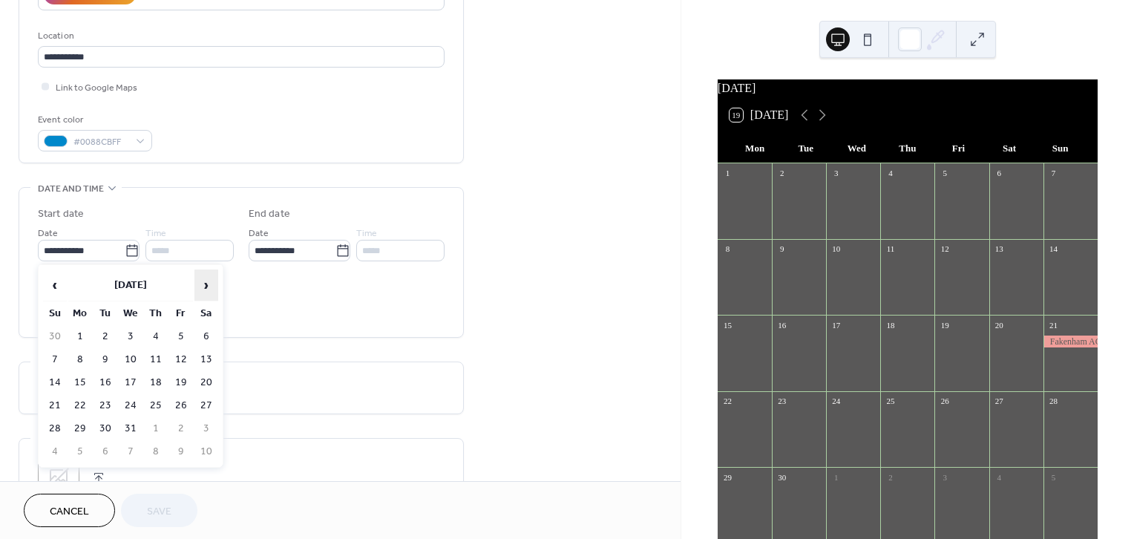
click at [199, 274] on span "›" at bounding box center [206, 285] width 22 height 30
click at [199, 275] on span "›" at bounding box center [206, 285] width 22 height 30
click at [200, 276] on span "›" at bounding box center [206, 285] width 22 height 30
click at [200, 275] on span "›" at bounding box center [206, 285] width 22 height 30
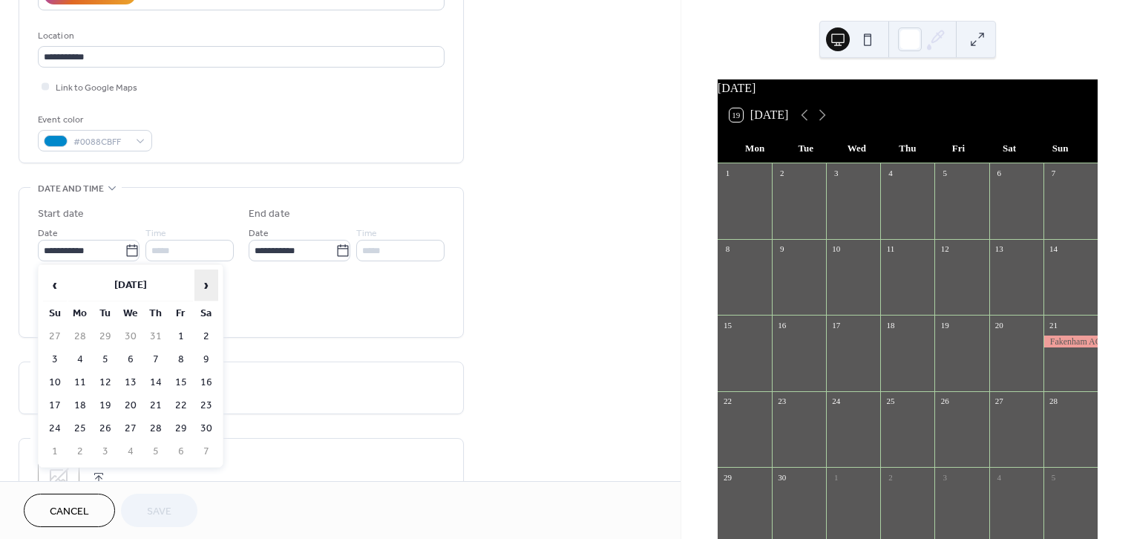
click at [200, 275] on span "›" at bounding box center [206, 285] width 22 height 30
click at [200, 274] on span "›" at bounding box center [206, 285] width 22 height 30
click at [199, 273] on span "›" at bounding box center [206, 285] width 22 height 30
click at [199, 275] on span "›" at bounding box center [206, 285] width 22 height 30
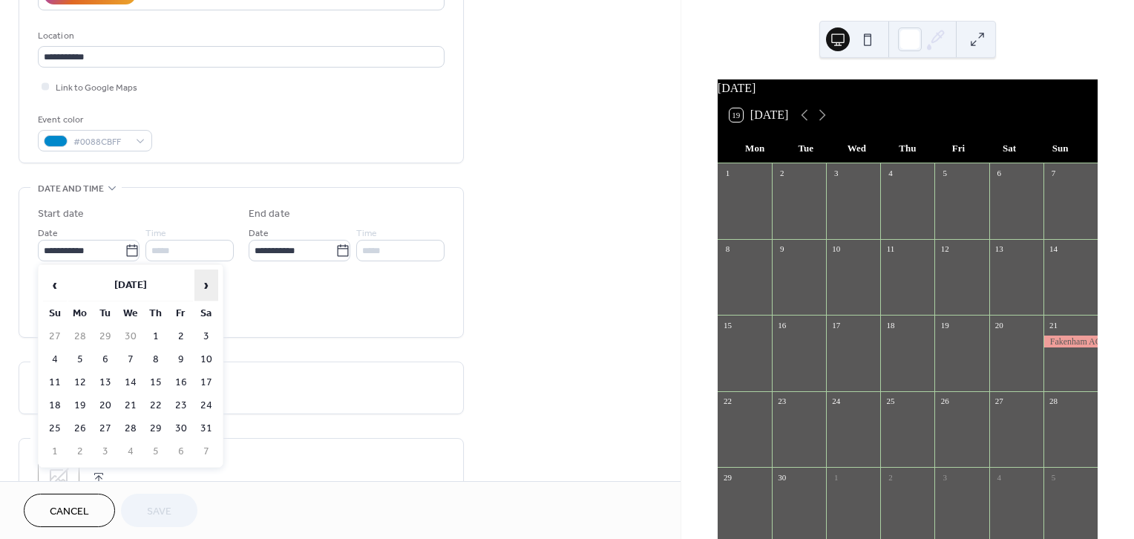
click at [199, 275] on span "›" at bounding box center [206, 285] width 22 height 30
click at [199, 274] on span "›" at bounding box center [206, 285] width 22 height 30
click at [199, 273] on span "›" at bounding box center [206, 285] width 22 height 30
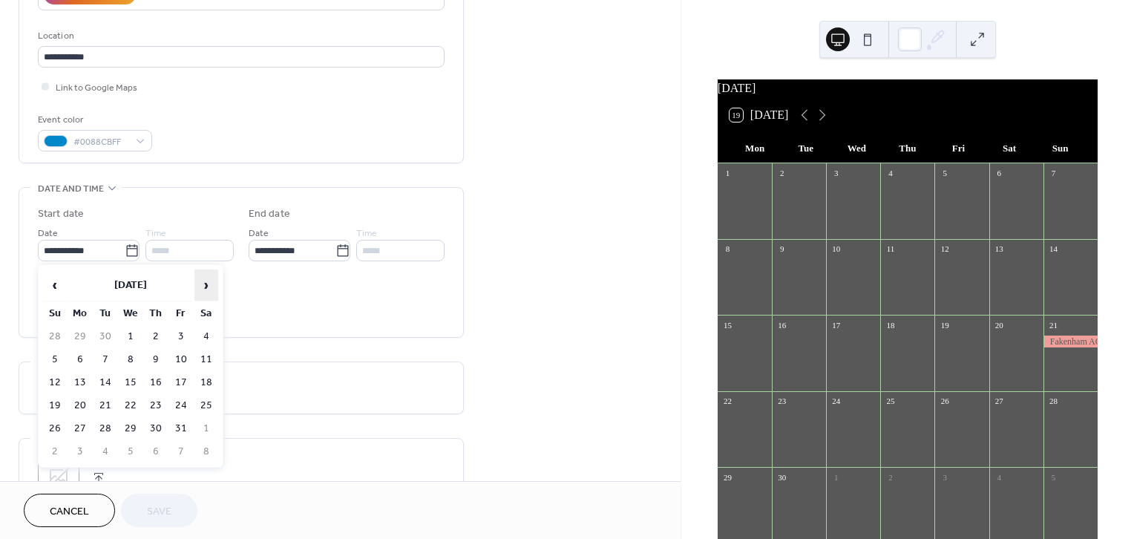
click at [200, 275] on span "›" at bounding box center [206, 285] width 22 height 30
click at [202, 275] on span "›" at bounding box center [206, 285] width 22 height 30
click at [201, 275] on span "›" at bounding box center [206, 285] width 22 height 30
click at [202, 275] on span "›" at bounding box center [206, 285] width 22 height 30
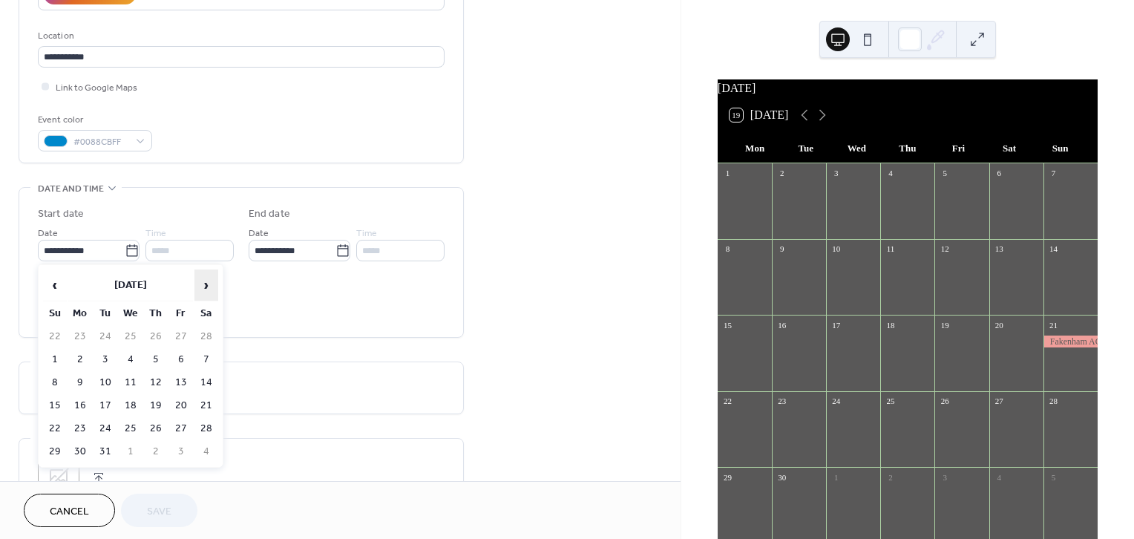
click at [202, 275] on span "›" at bounding box center [206, 285] width 22 height 30
click at [203, 276] on span "›" at bounding box center [206, 285] width 22 height 30
click at [134, 353] on td "10" at bounding box center [131, 360] width 24 height 22
type input "**********"
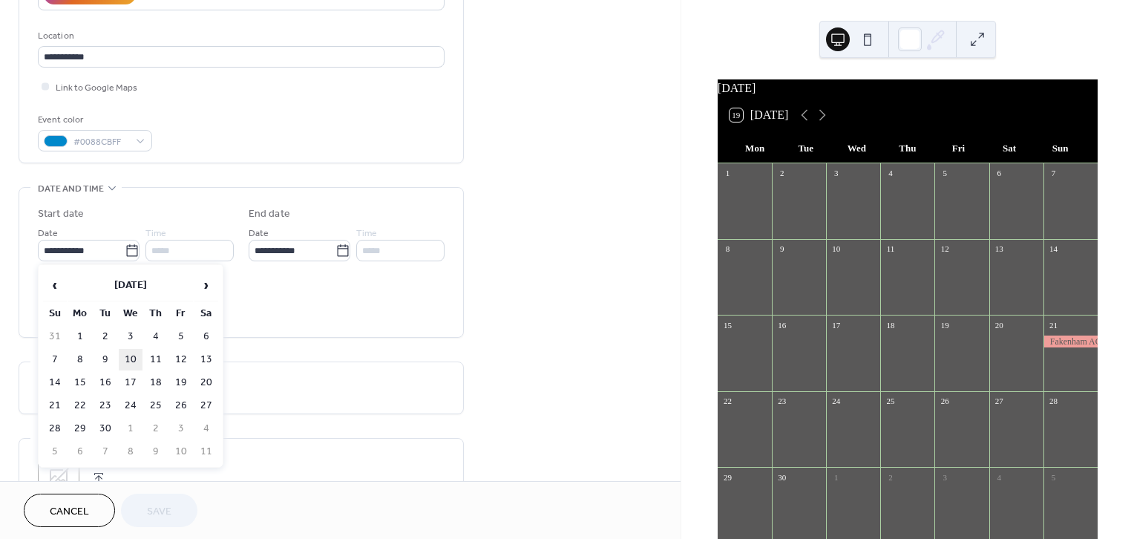
type input "**********"
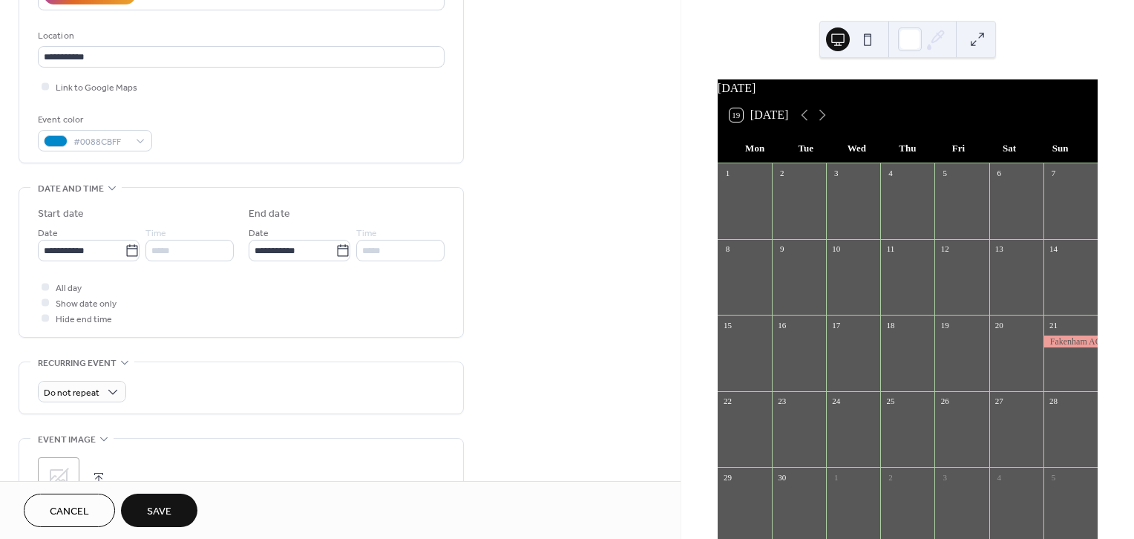
click at [168, 499] on button "Save" at bounding box center [159, 509] width 76 height 33
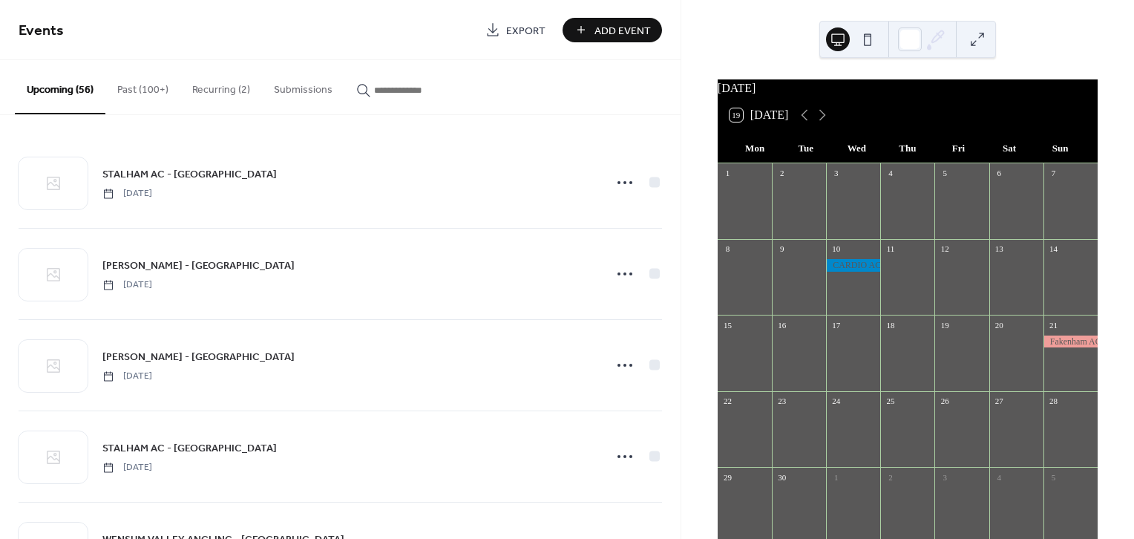
click at [398, 88] on input "button" at bounding box center [418, 90] width 89 height 16
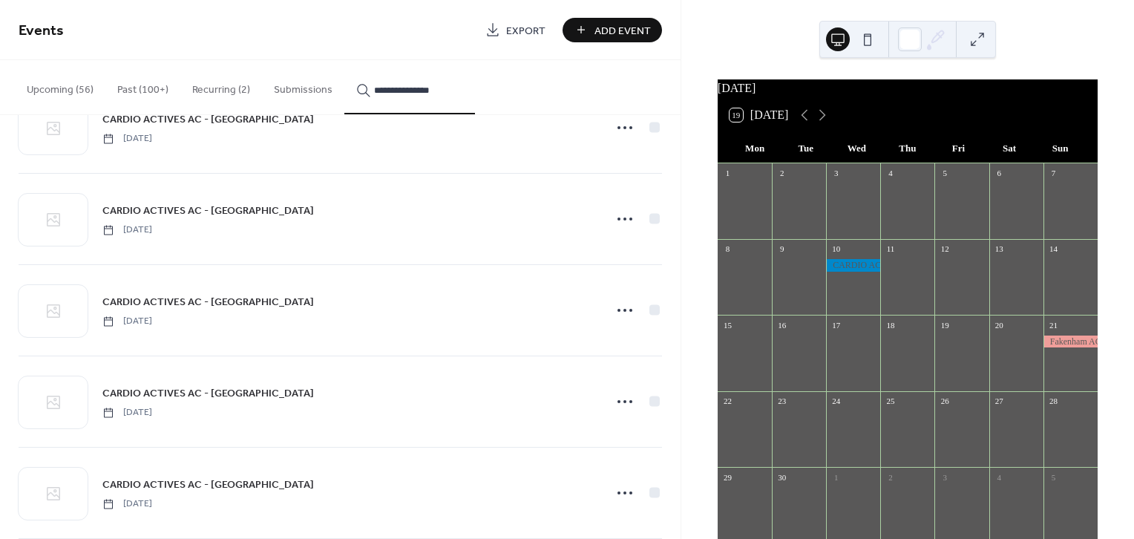
scroll to position [1352, 0]
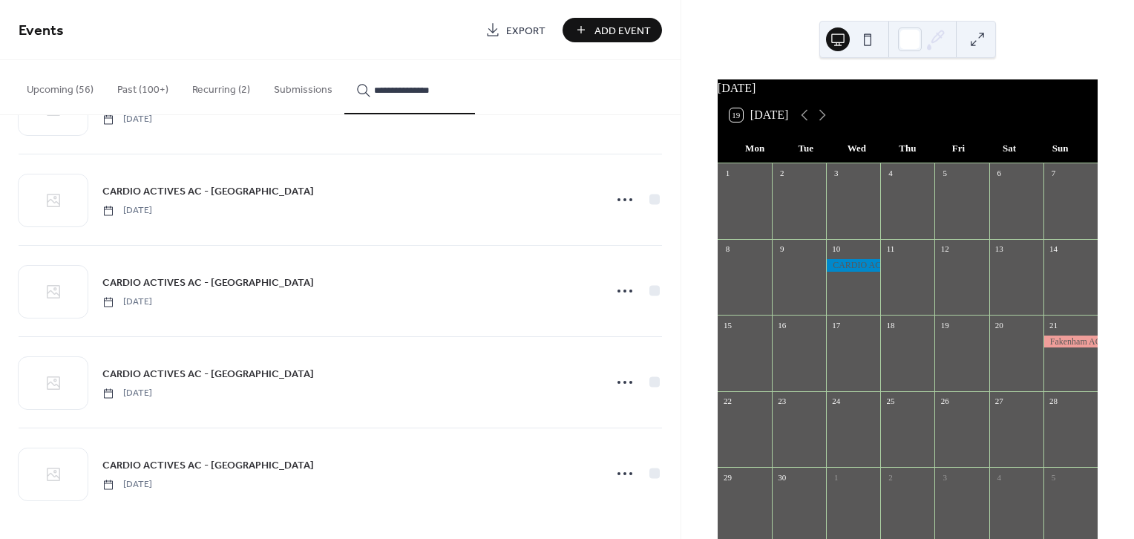
type input "**********"
click at [624, 466] on icon at bounding box center [625, 474] width 24 height 24
click at [604, 401] on span "Duplicate" at bounding box center [599, 404] width 39 height 16
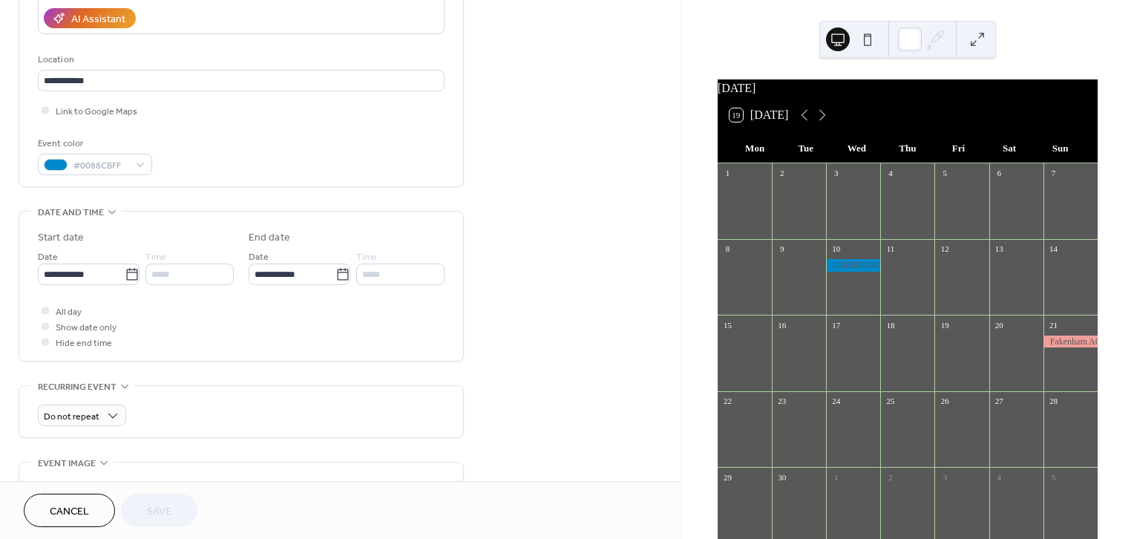
scroll to position [261, 0]
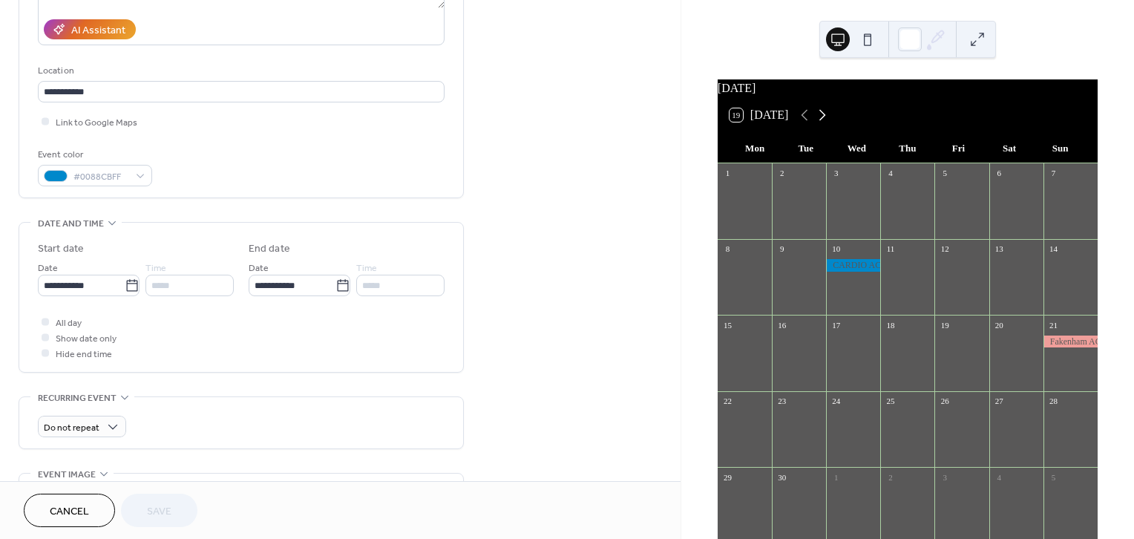
click at [828, 123] on icon at bounding box center [822, 115] width 18 height 18
click at [125, 283] on icon at bounding box center [132, 285] width 15 height 15
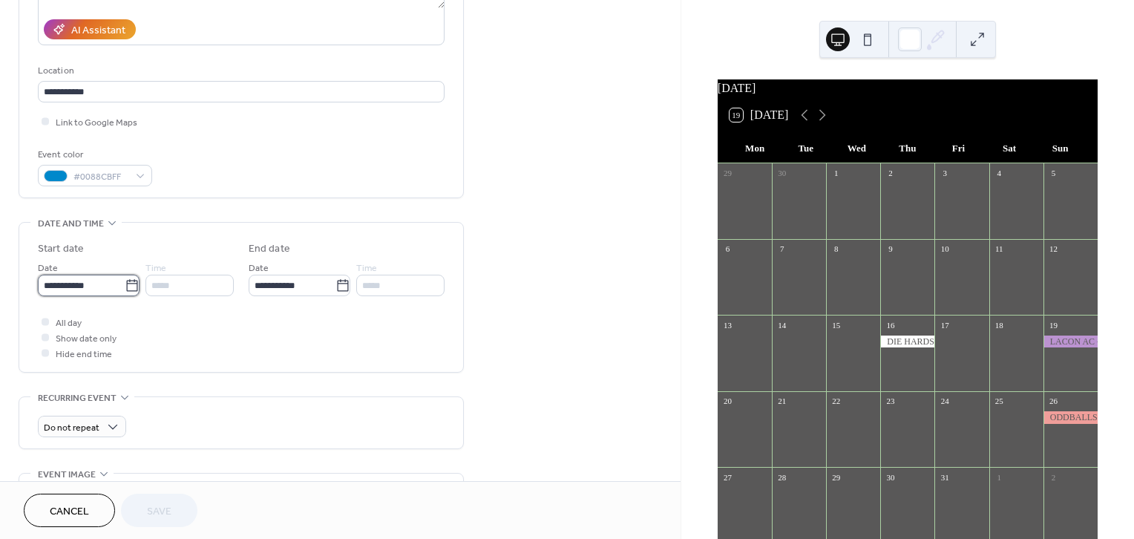
click at [125, 283] on input "**********" at bounding box center [81, 286] width 87 height 22
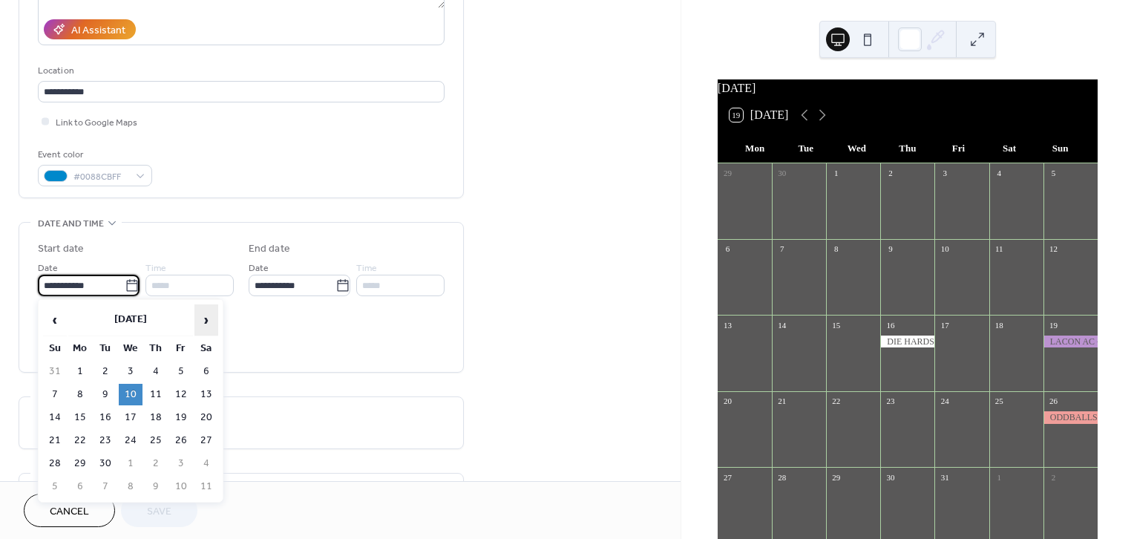
click at [203, 318] on span "›" at bounding box center [206, 320] width 22 height 30
click at [129, 453] on td "29" at bounding box center [131, 464] width 24 height 22
type input "**********"
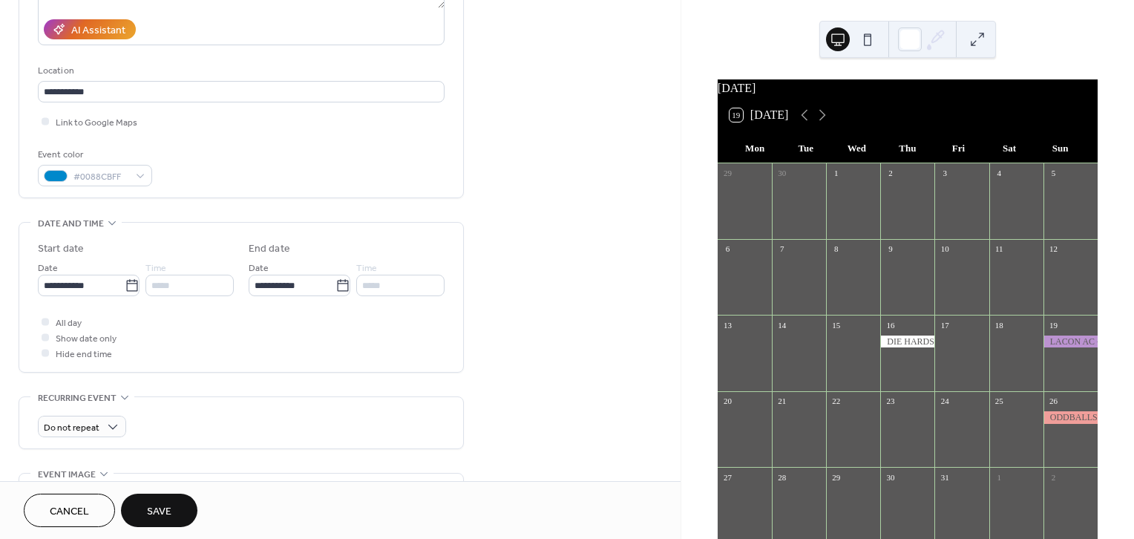
click at [149, 499] on button "Save" at bounding box center [159, 509] width 76 height 33
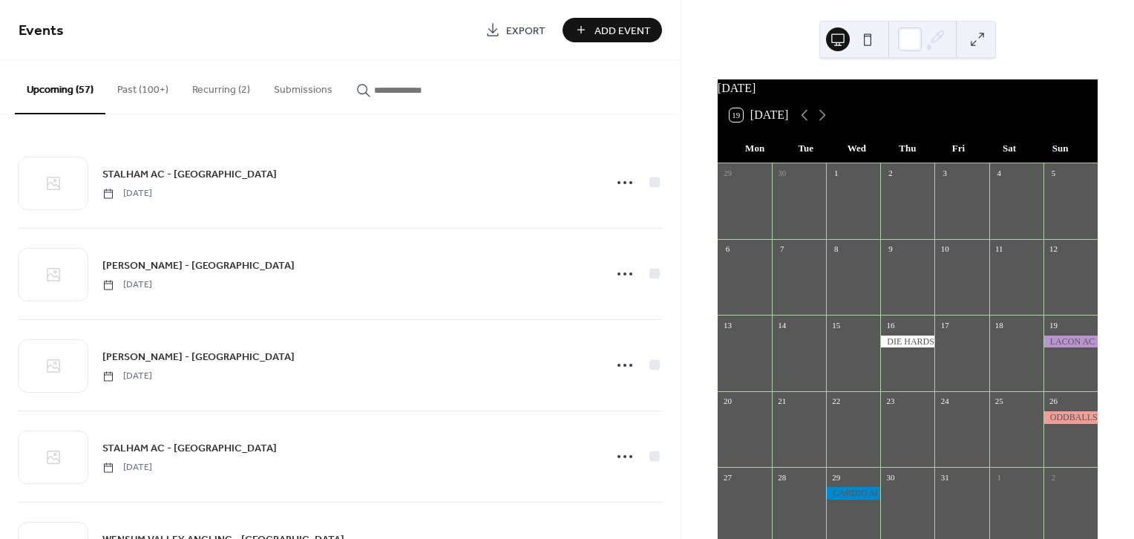
click at [427, 95] on input "button" at bounding box center [418, 90] width 89 height 16
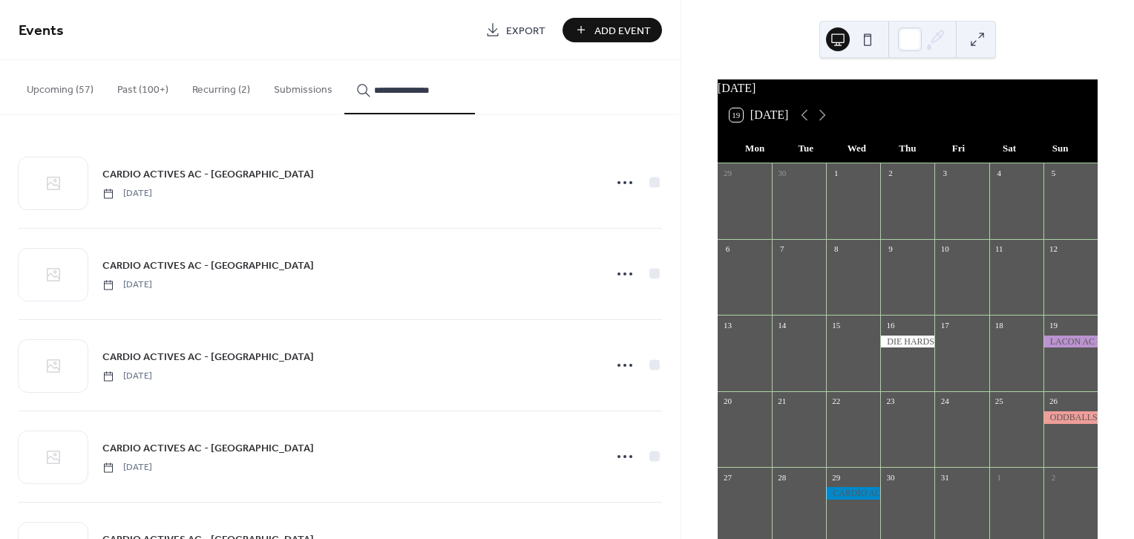
type input "**********"
click at [828, 119] on icon at bounding box center [822, 115] width 18 height 18
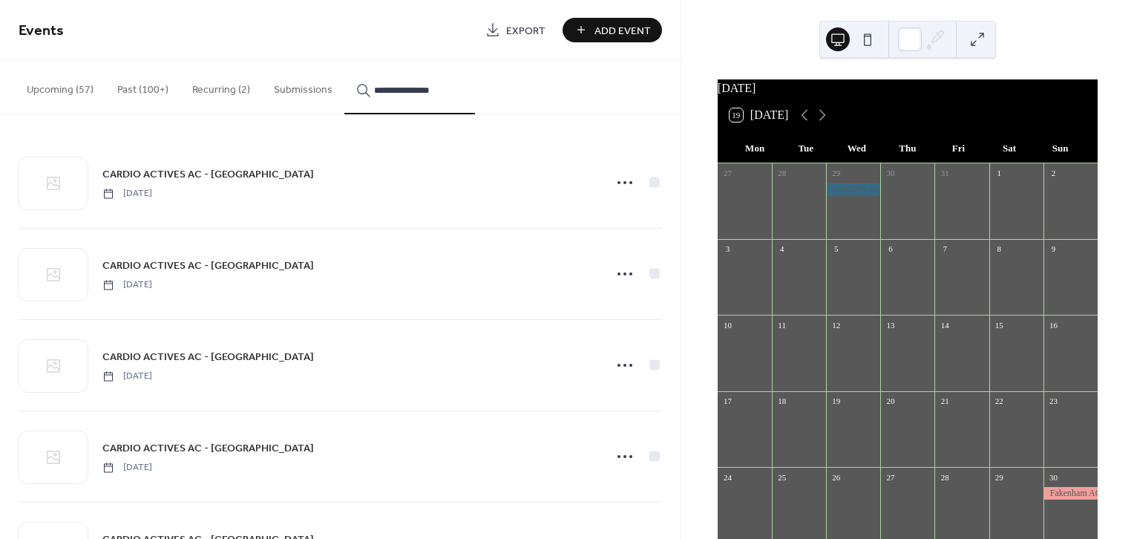
drag, startPoint x: 680, startPoint y: 145, endPoint x: 671, endPoint y: 189, distance: 45.4
click at [672, 206] on div "CARDIO ACTIVES AC - [GEOGRAPHIC_DATA] [DATE] CARDIO ACTIVES AC - [GEOGRAPHIC_DA…" at bounding box center [340, 327] width 680 height 424
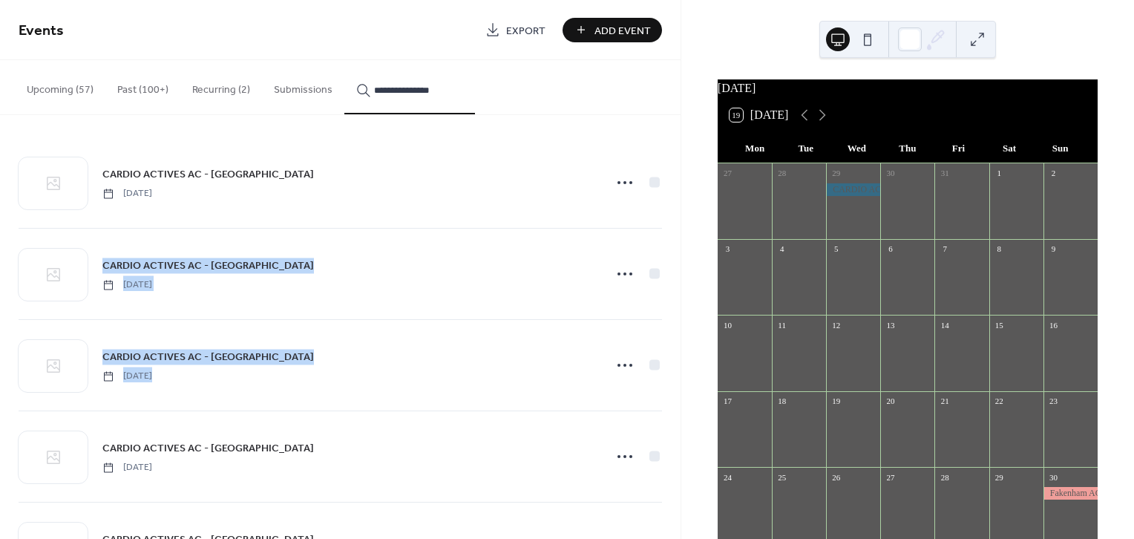
drag, startPoint x: 675, startPoint y: 187, endPoint x: 673, endPoint y: 318, distance: 130.6
click at [673, 318] on div "CARDIO ACTIVES AC - [GEOGRAPHIC_DATA] [DATE] CARDIO ACTIVES AC - [GEOGRAPHIC_DA…" at bounding box center [340, 327] width 680 height 424
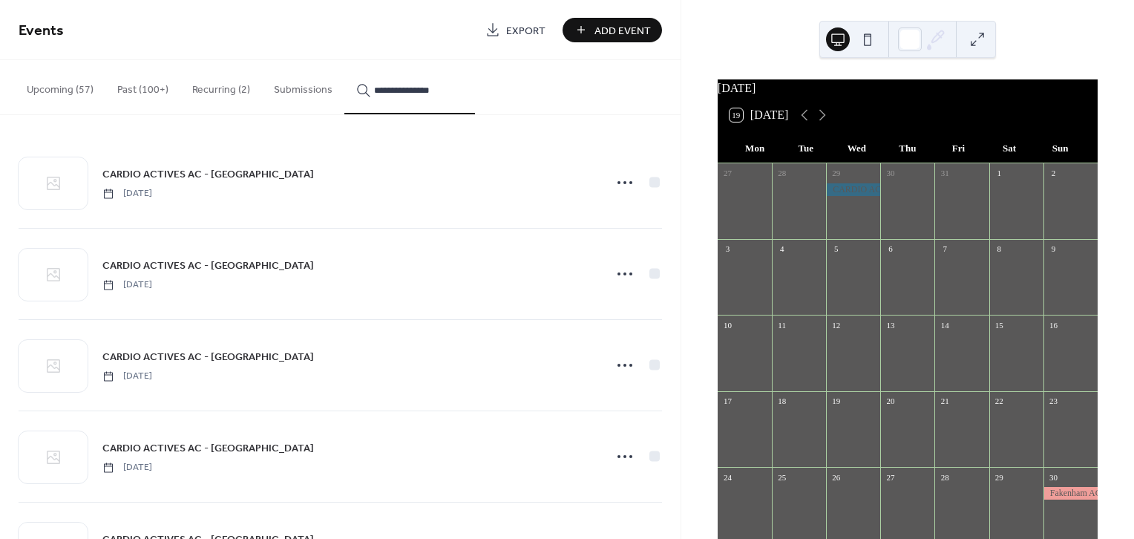
drag, startPoint x: 674, startPoint y: 326, endPoint x: 683, endPoint y: 251, distance: 75.6
click at [677, 325] on div "CARDIO ACTIVES AC - [GEOGRAPHIC_DATA] [DATE] CARDIO ACTIVES AC - [GEOGRAPHIC_DA…" at bounding box center [340, 327] width 680 height 424
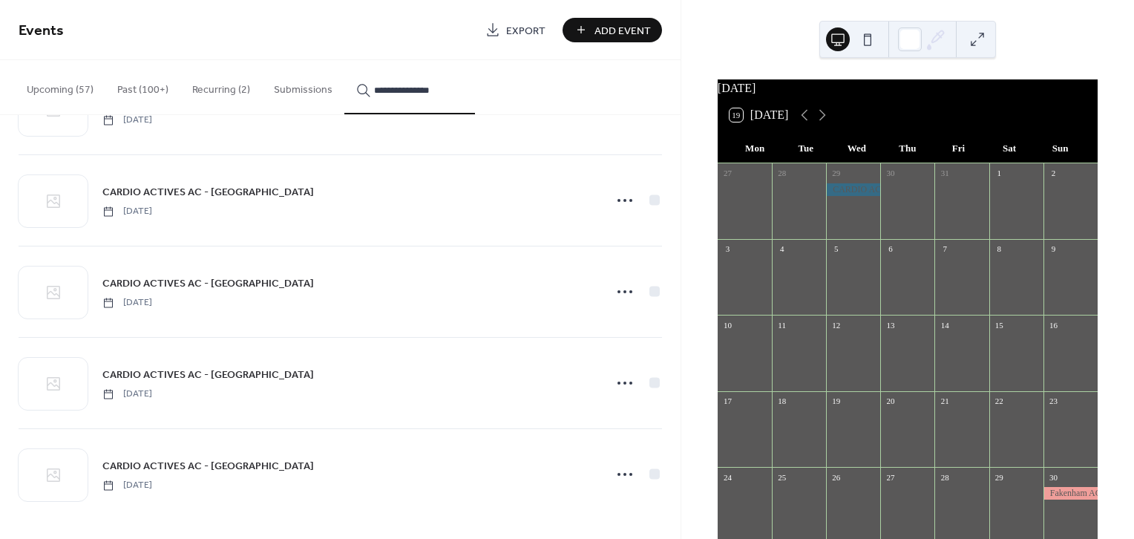
scroll to position [1429, 0]
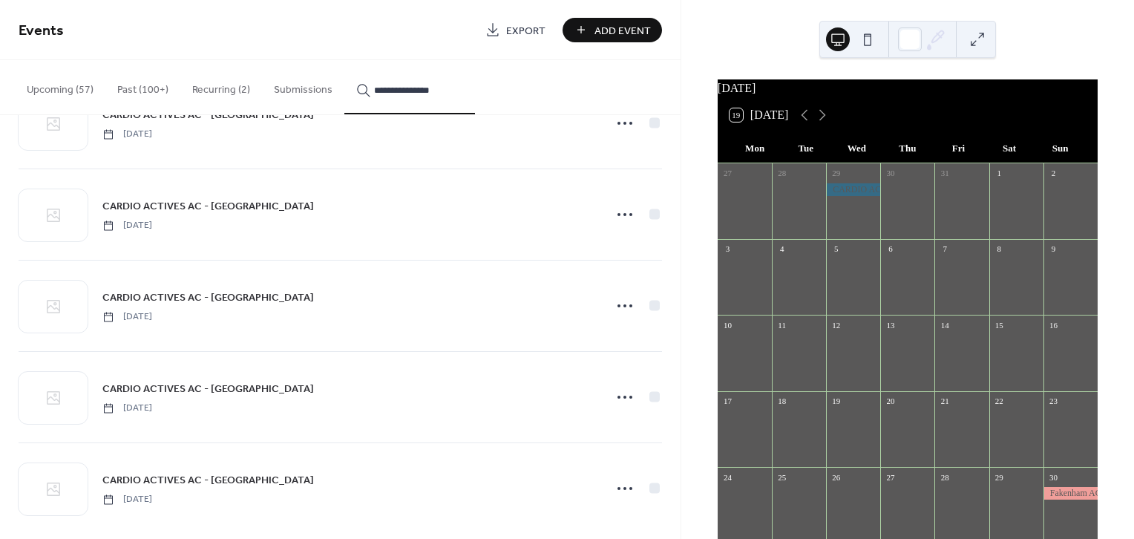
click at [623, 482] on icon at bounding box center [625, 488] width 24 height 24
click at [597, 410] on div "Duplicate" at bounding box center [593, 418] width 86 height 22
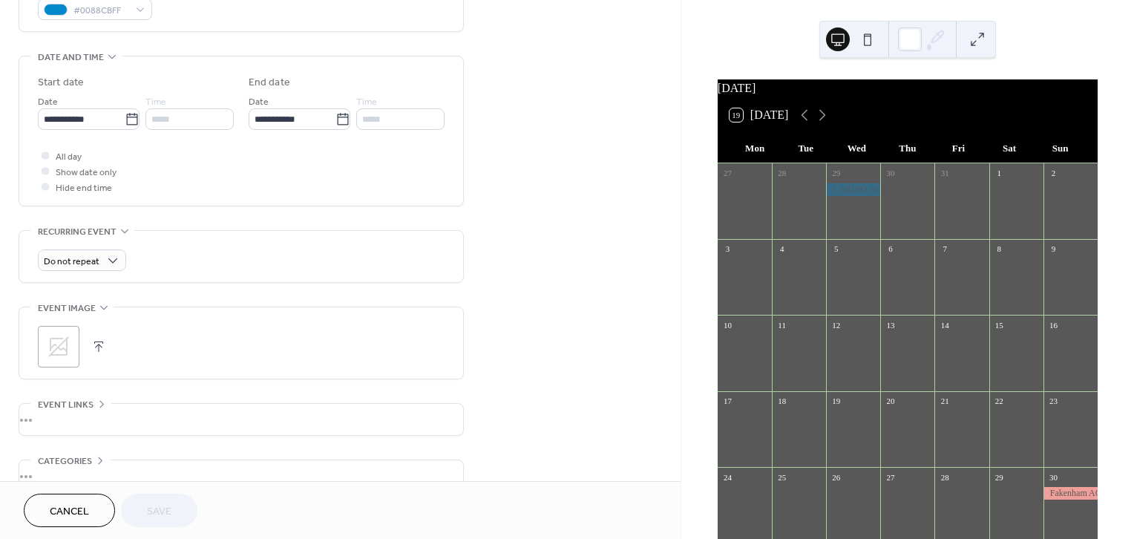
scroll to position [412, 0]
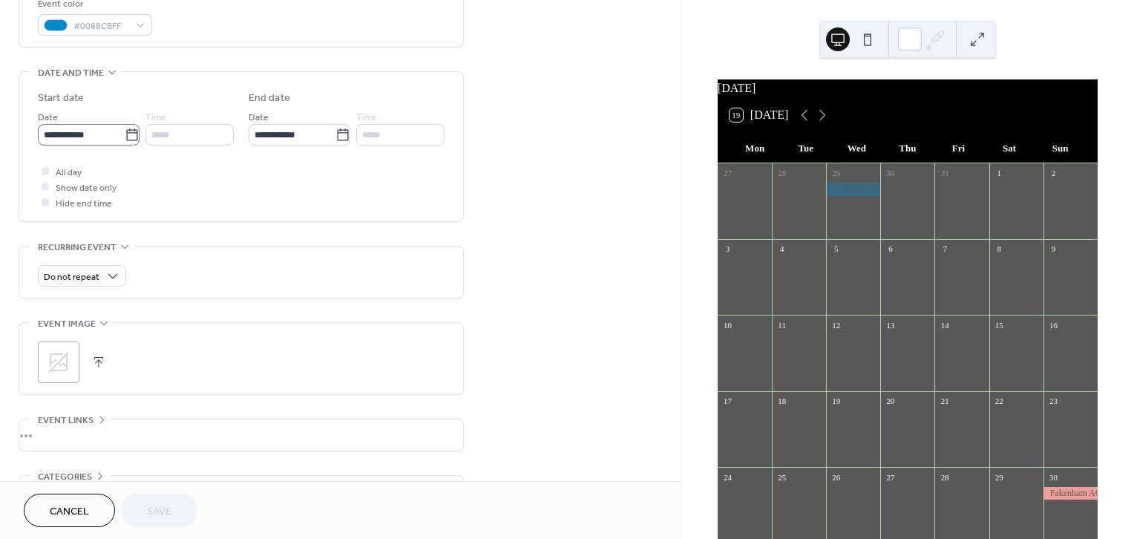
click at [128, 130] on icon at bounding box center [132, 135] width 15 height 15
click at [125, 130] on input "**********" at bounding box center [81, 135] width 87 height 22
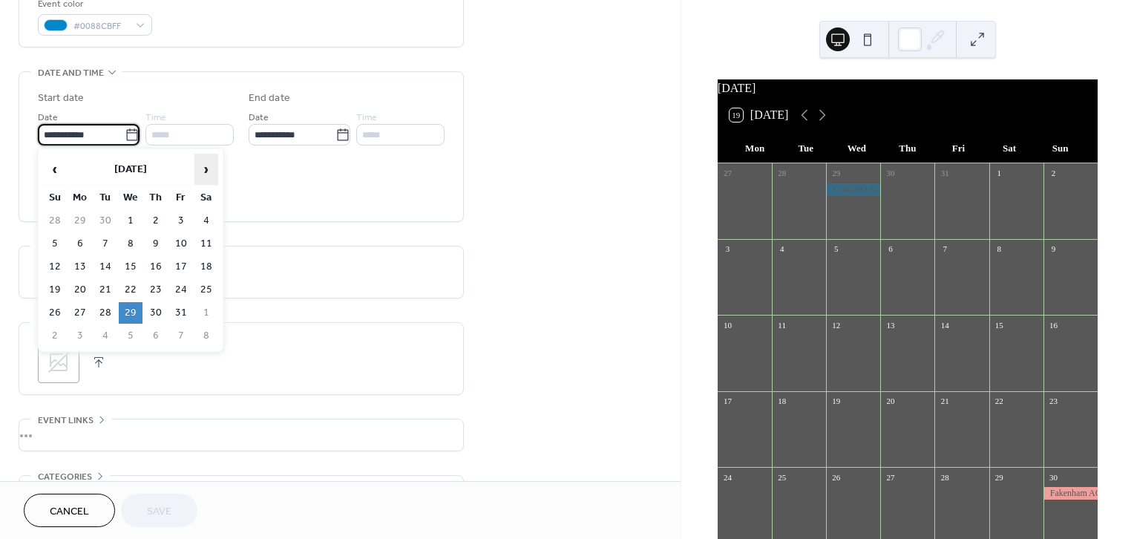
click at [205, 168] on span "›" at bounding box center [206, 169] width 22 height 30
click at [134, 282] on td "19" at bounding box center [131, 290] width 24 height 22
type input "**********"
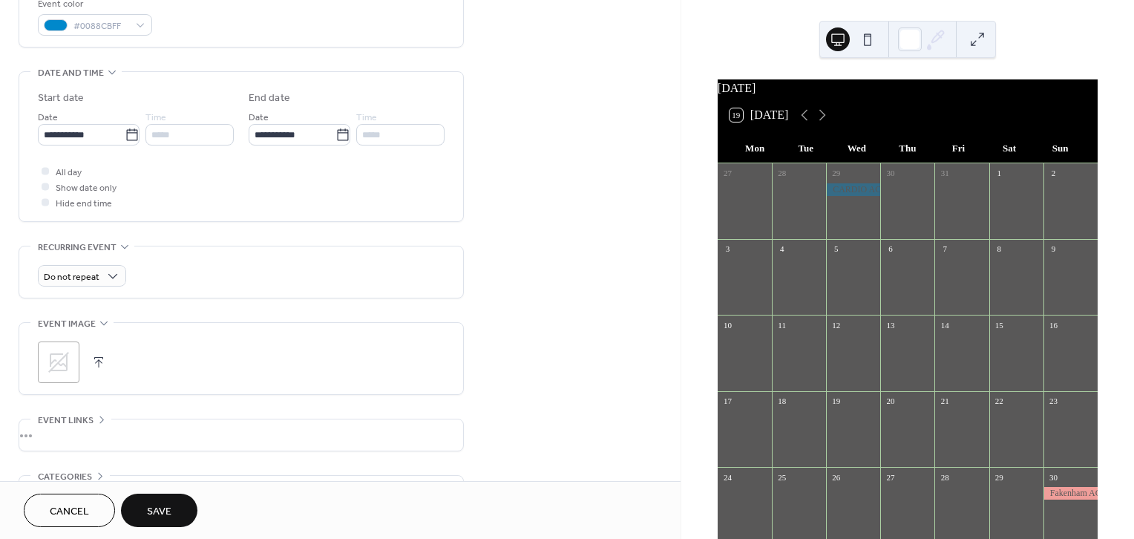
click at [160, 511] on span "Save" at bounding box center [159, 512] width 24 height 16
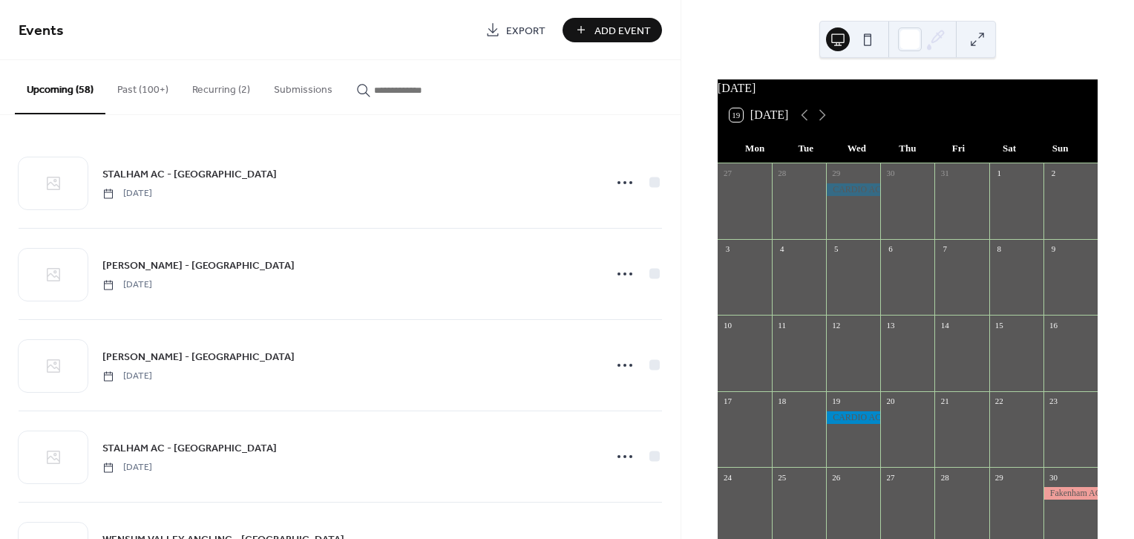
click at [454, 85] on input "button" at bounding box center [418, 90] width 89 height 16
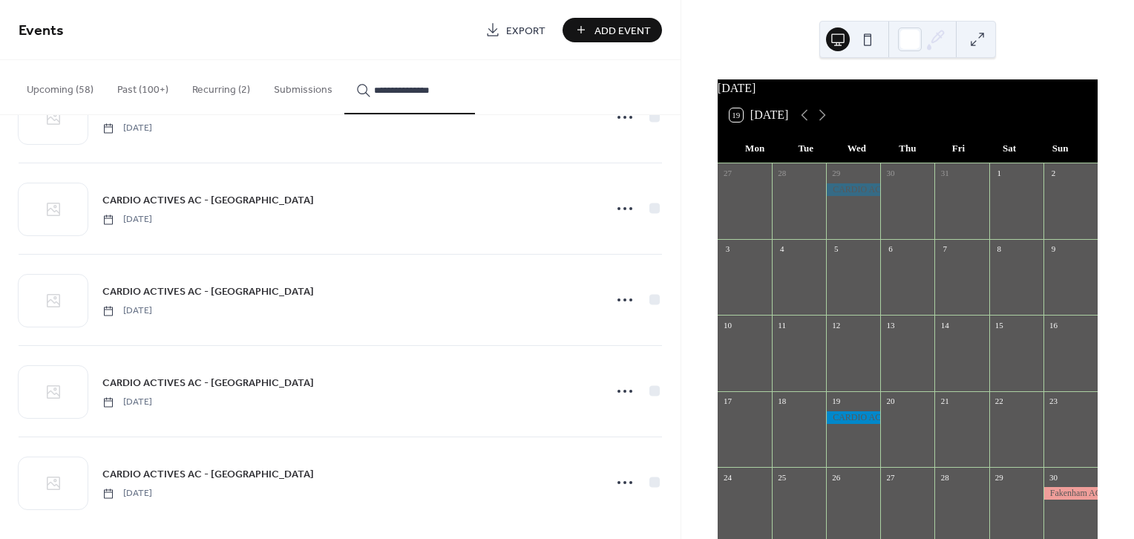
scroll to position [1535, 0]
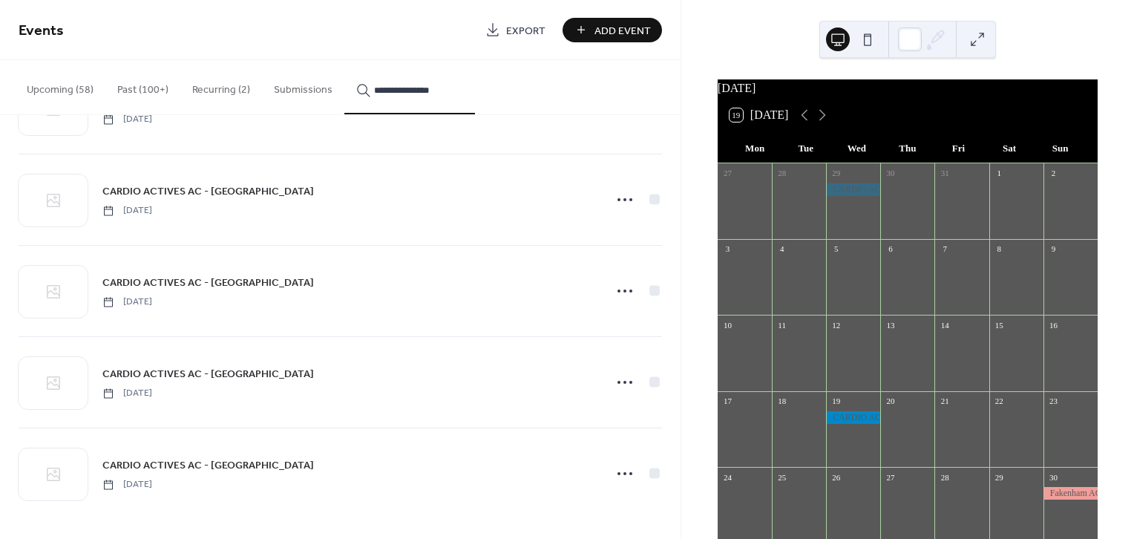
type input "**********"
click at [619, 464] on icon at bounding box center [625, 474] width 24 height 24
click at [605, 399] on span "Duplicate" at bounding box center [599, 404] width 39 height 16
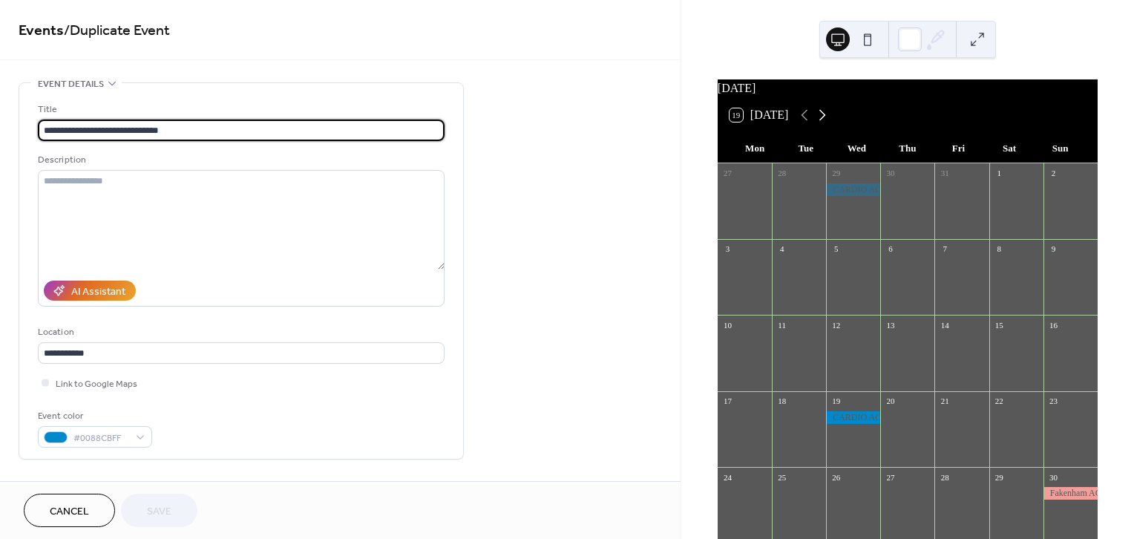
click at [825, 123] on icon at bounding box center [822, 115] width 18 height 18
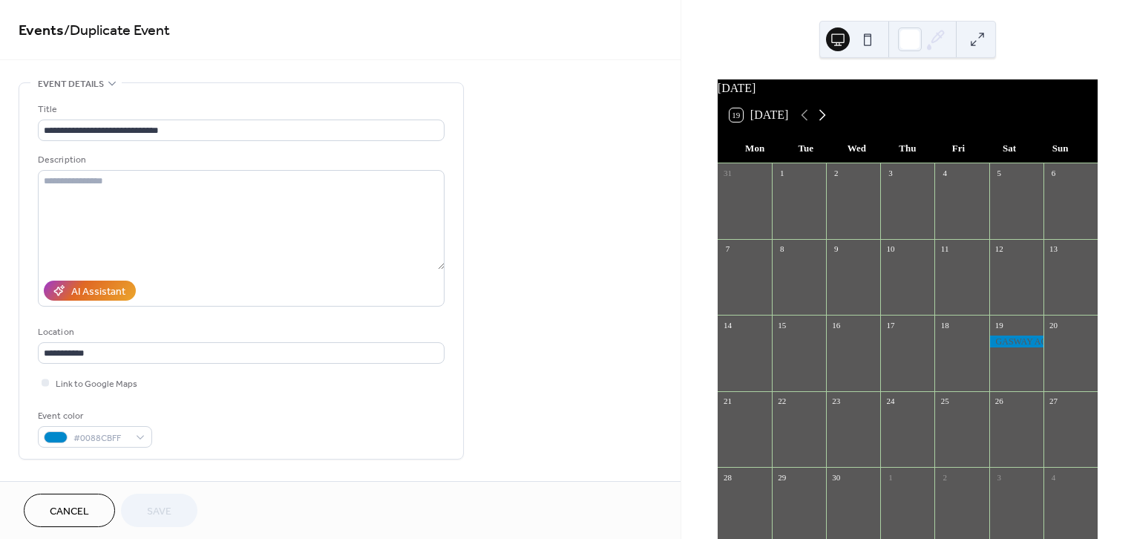
click at [825, 123] on icon at bounding box center [822, 115] width 18 height 18
click at [657, 217] on div "**********" at bounding box center [340, 536] width 680 height 908
click at [675, 211] on div "**********" at bounding box center [340, 536] width 680 height 908
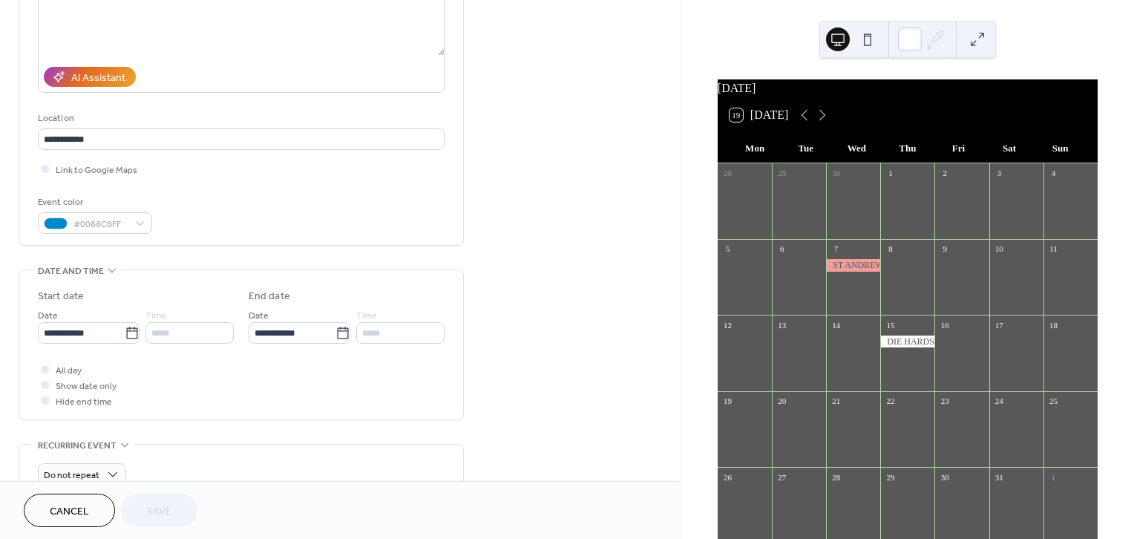
scroll to position [361, 0]
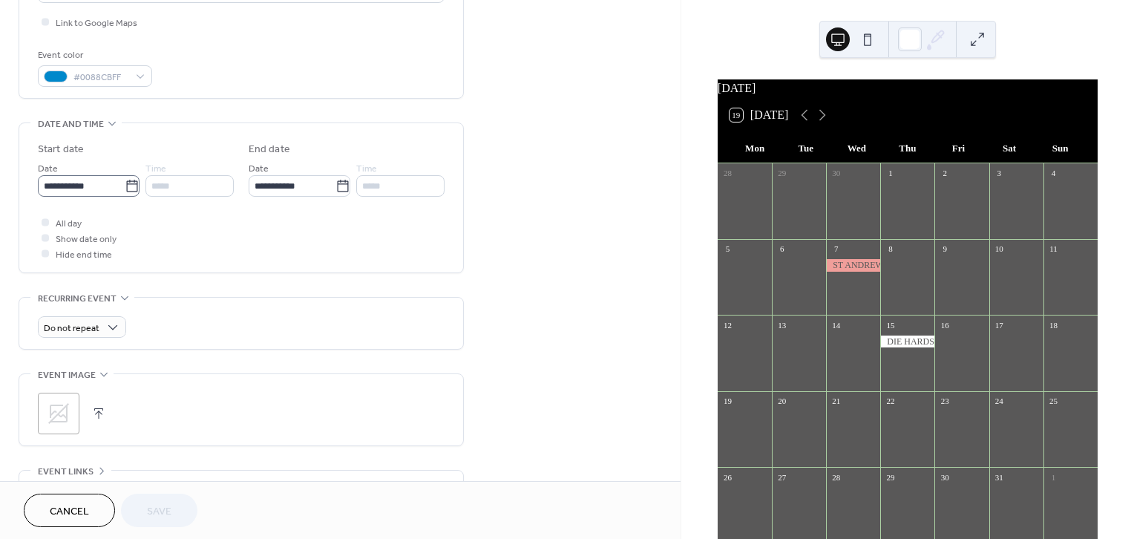
click at [128, 181] on icon at bounding box center [132, 186] width 15 height 15
click at [125, 181] on input "**********" at bounding box center [81, 186] width 87 height 22
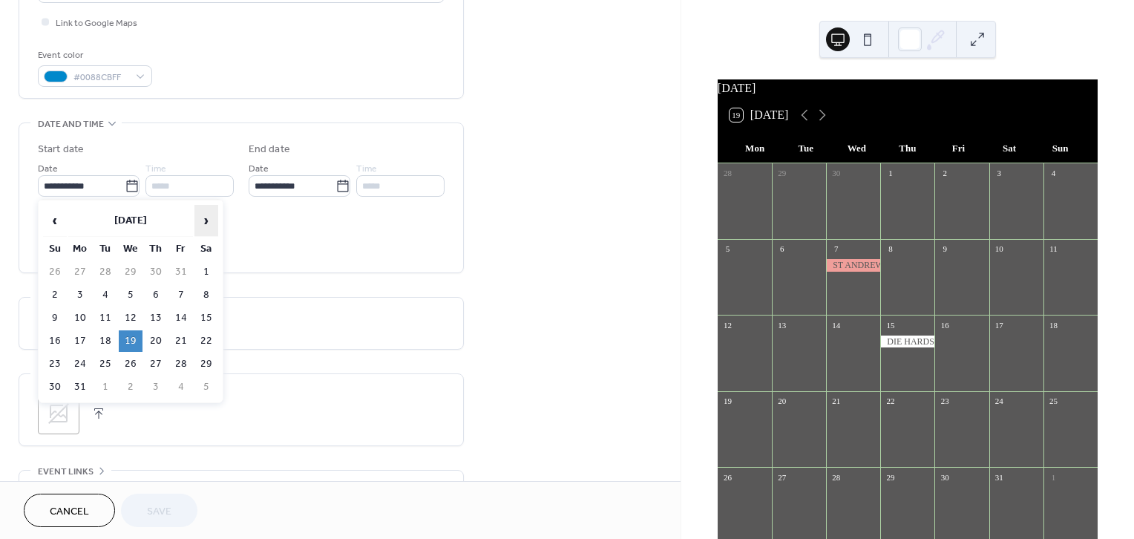
click at [204, 215] on span "›" at bounding box center [206, 221] width 22 height 30
click at [204, 212] on span "›" at bounding box center [206, 221] width 22 height 30
click at [128, 291] on td "7" at bounding box center [131, 295] width 24 height 22
type input "**********"
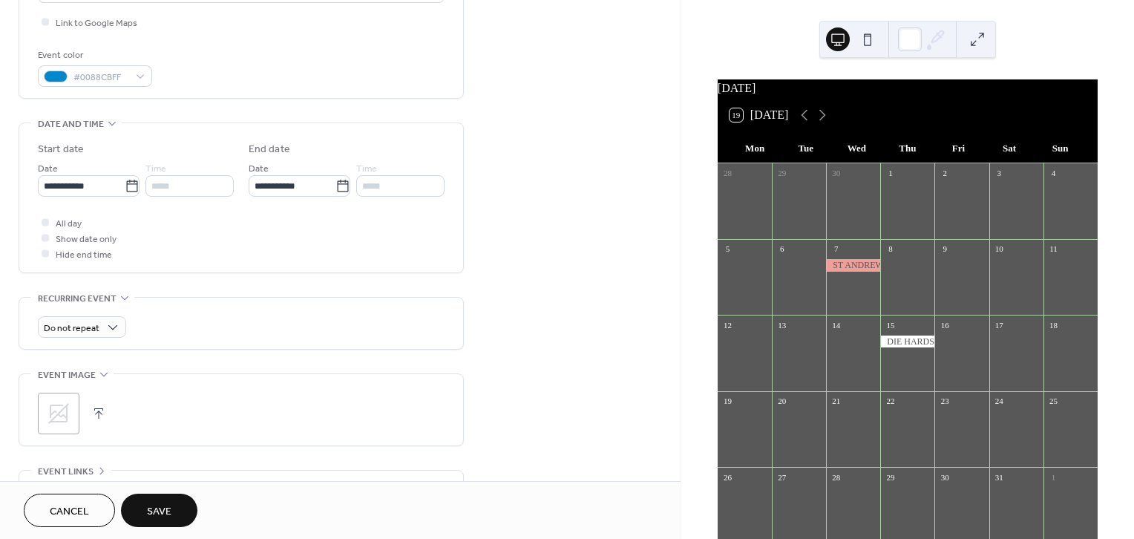
click at [157, 507] on span "Save" at bounding box center [159, 512] width 24 height 16
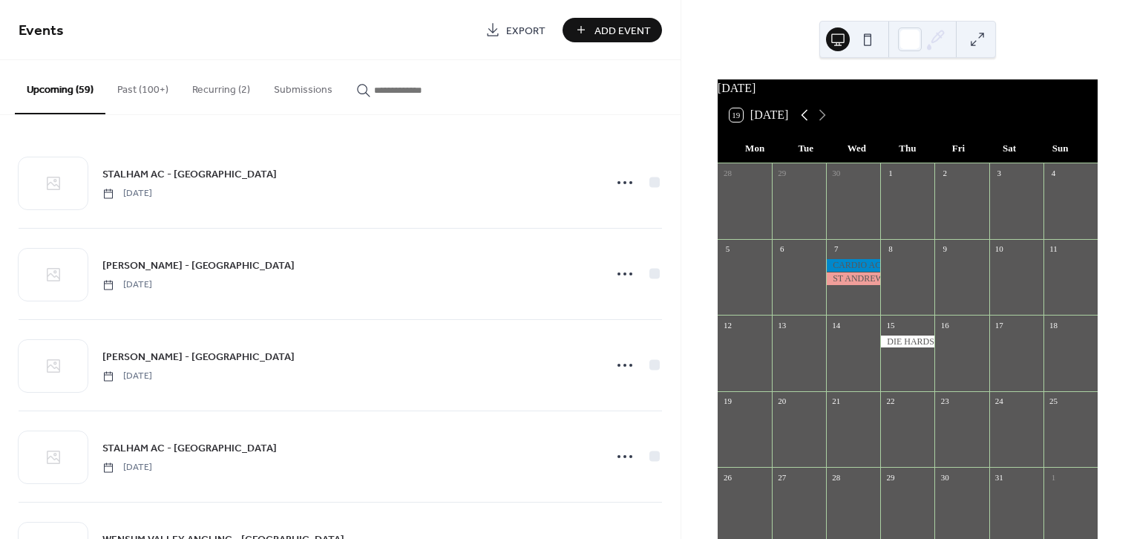
click at [804, 124] on icon at bounding box center [805, 115] width 18 height 18
